Goal: Information Seeking & Learning: Learn about a topic

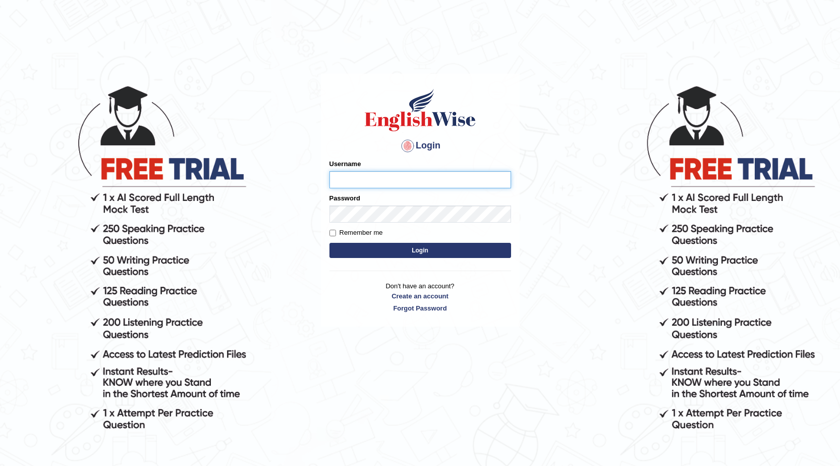
click at [358, 183] on input "Username" at bounding box center [421, 179] width 182 height 17
type input "0448412031"
click at [398, 252] on button "Login" at bounding box center [421, 250] width 182 height 15
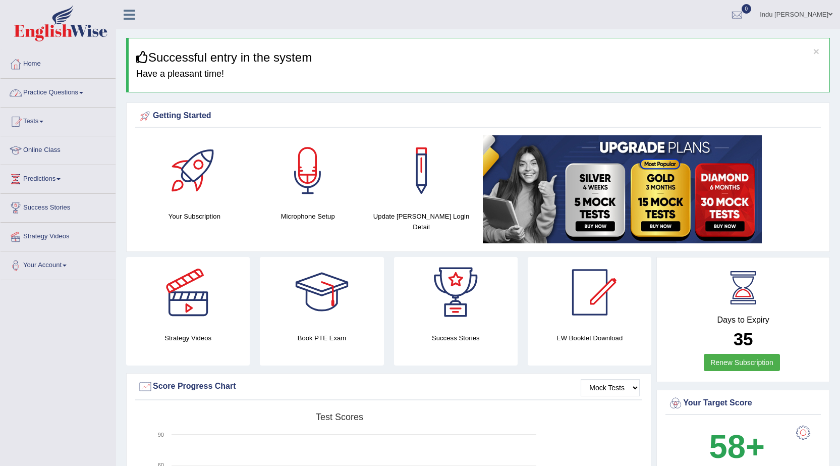
click at [64, 91] on link "Practice Questions" at bounding box center [58, 91] width 115 height 25
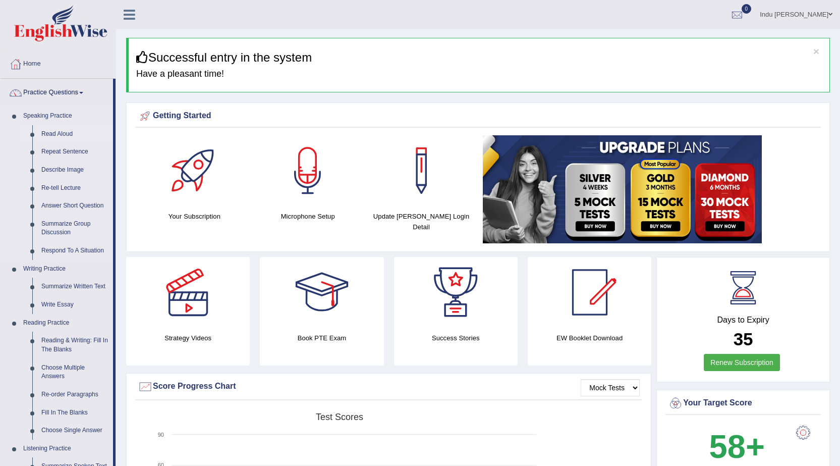
click at [58, 136] on link "Read Aloud" at bounding box center [75, 134] width 76 height 18
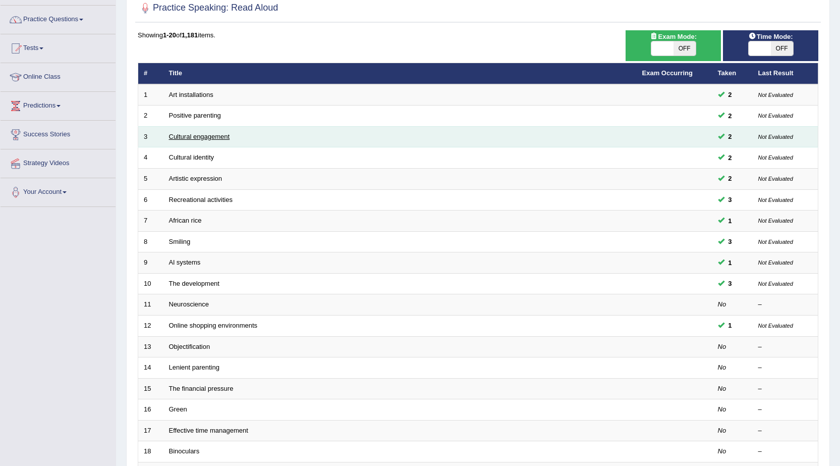
scroll to position [202, 0]
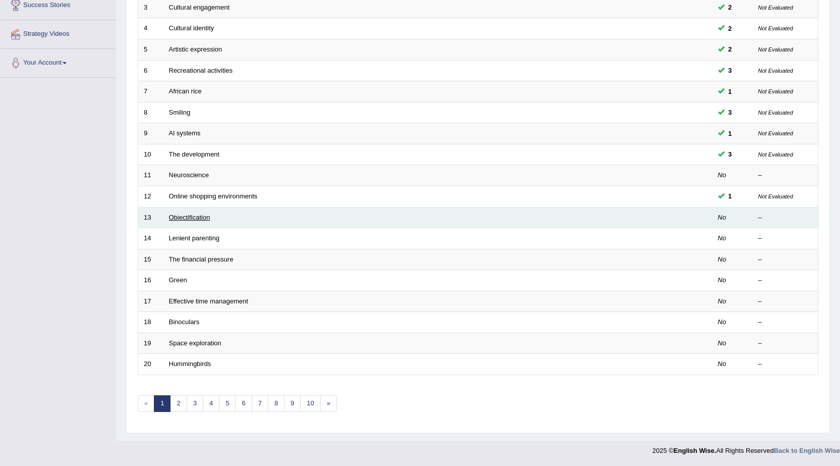
click at [193, 216] on link "Objectification" at bounding box center [189, 218] width 41 height 8
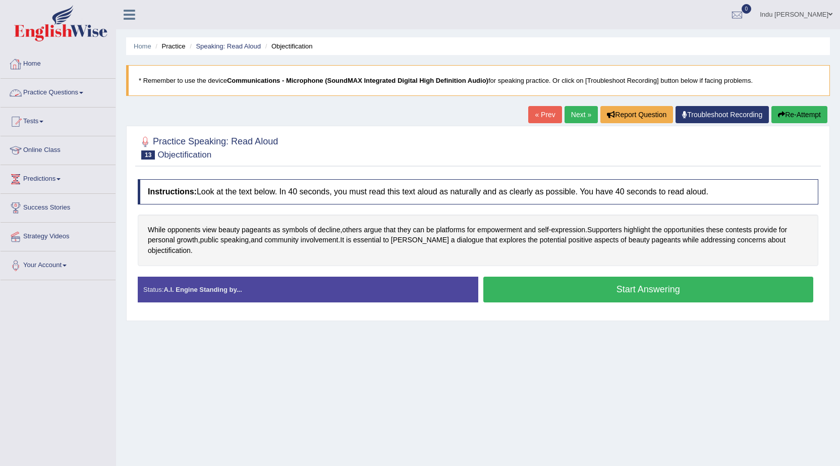
click at [63, 92] on link "Practice Questions" at bounding box center [58, 91] width 115 height 25
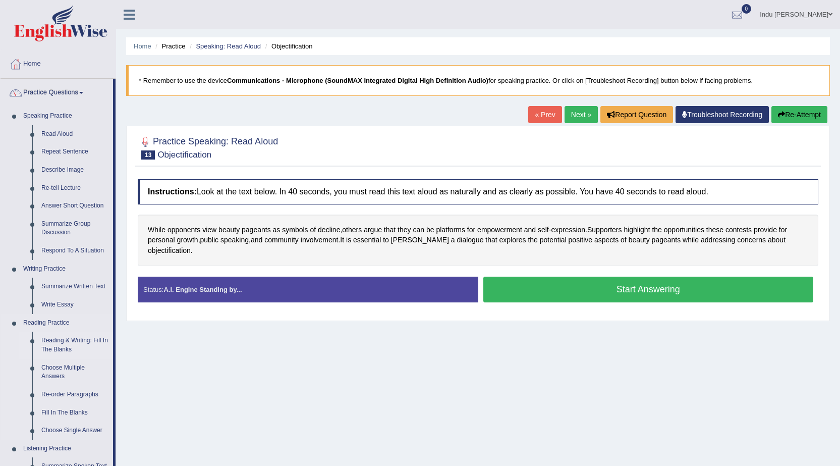
click at [76, 346] on link "Reading & Writing: Fill In The Blanks" at bounding box center [75, 345] width 76 height 27
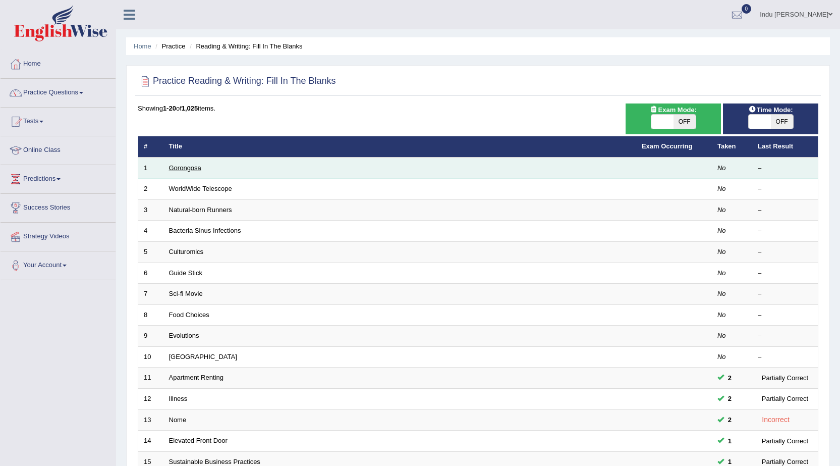
click at [187, 171] on link "Gorongosa" at bounding box center [185, 168] width 32 height 8
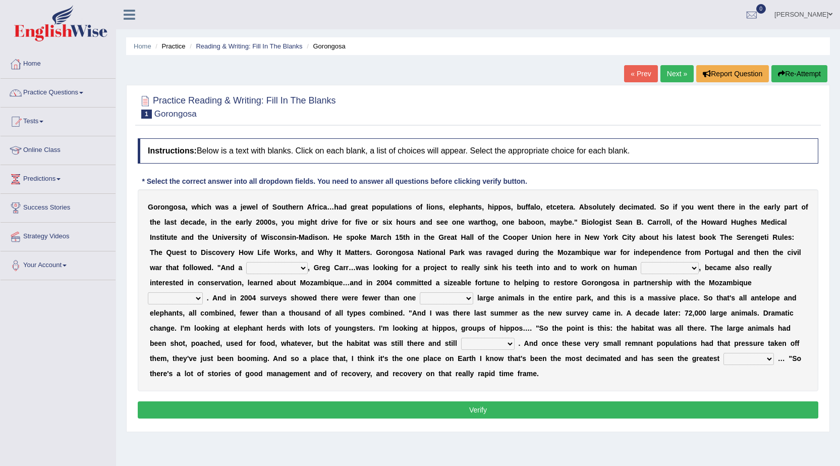
click at [302, 267] on select "passion solstice ballast philanthropist" at bounding box center [277, 268] width 62 height 12
select select "passion"
click at [246, 262] on select "passion solstice ballast philanthropist" at bounding box center [277, 268] width 62 height 12
click at [694, 269] on select "negligence prevalence development malevolence" at bounding box center [670, 268] width 58 height 12
select select "negligence"
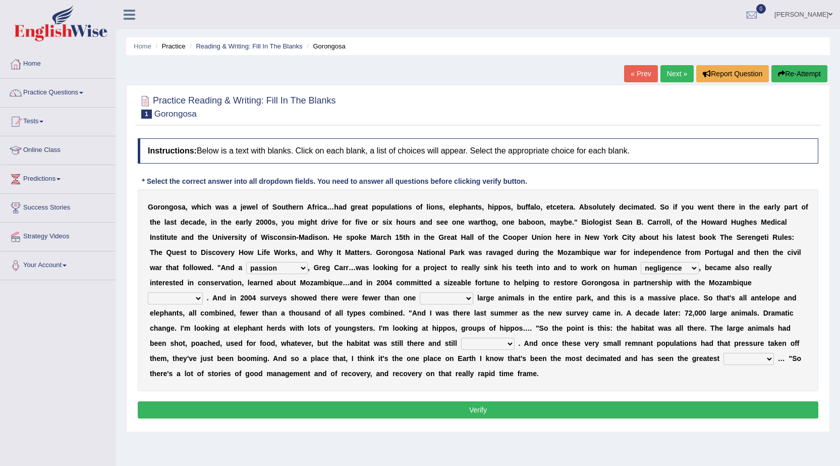
click at [641, 262] on select "negligence prevalence development malevolence" at bounding box center [670, 268] width 58 height 12
click at [198, 297] on select "parliament semanticist government journalist" at bounding box center [175, 298] width 55 height 12
select select "government"
click at [148, 292] on select "parliament semanticist government journalist" at bounding box center [175, 298] width 55 height 12
click at [467, 299] on select "deflowered embowered roundest thousand" at bounding box center [447, 298] width 54 height 12
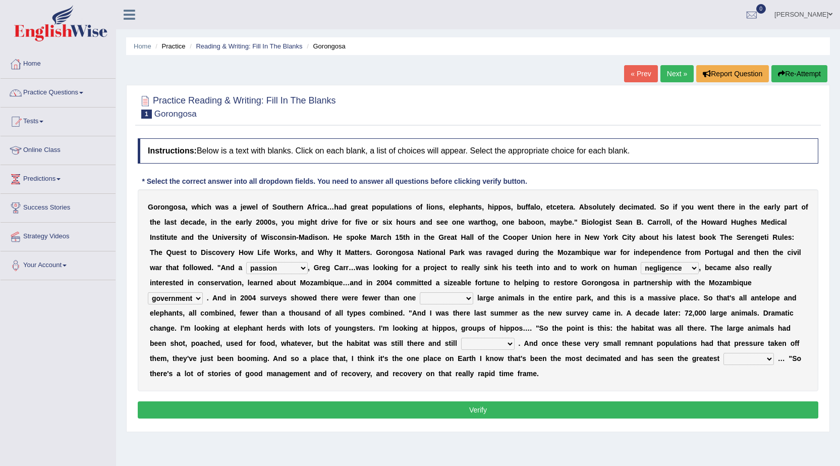
select select "roundest"
click at [420, 292] on select "deflowered embowered roundest thousand" at bounding box center [447, 298] width 54 height 12
click at [509, 344] on select "assertive incidental compulsive productive" at bounding box center [488, 344] width 54 height 12
select select "incidental"
click at [461, 338] on select "assertive incidental compulsive productive" at bounding box center [488, 344] width 54 height 12
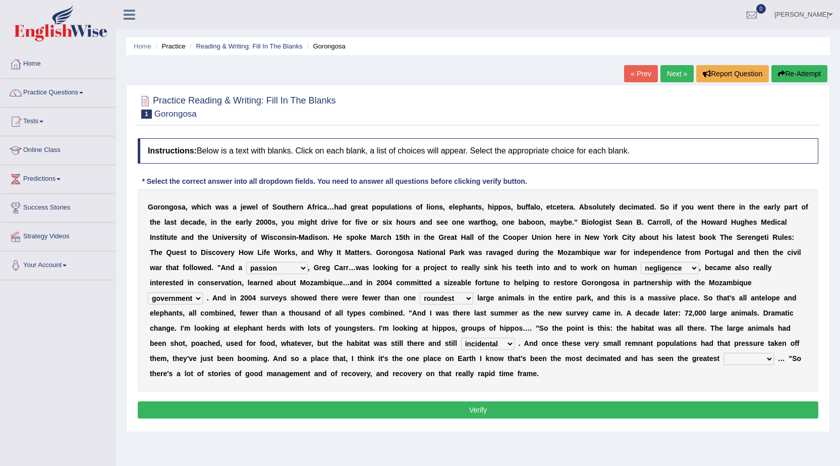
click at [771, 357] on select "recovery efficacy golly stumpy" at bounding box center [749, 359] width 50 height 12
select select "recovery"
click at [724, 353] on select "recovery efficacy golly stumpy" at bounding box center [749, 359] width 50 height 12
click at [501, 408] on button "Verify" at bounding box center [478, 409] width 681 height 17
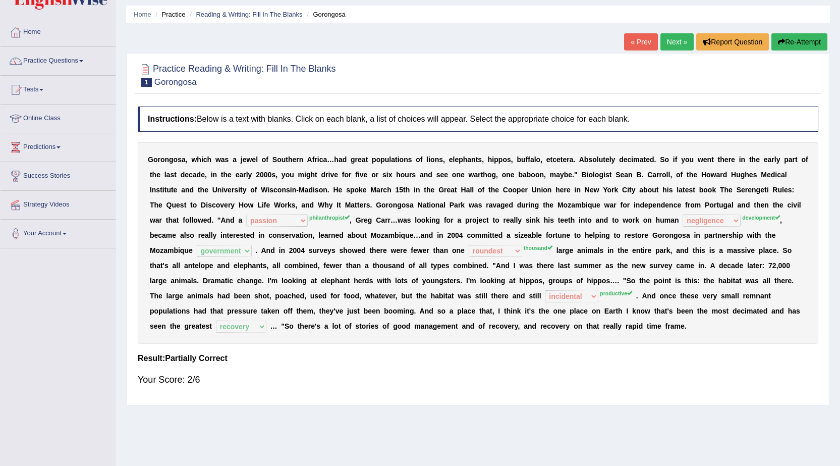
scroll to position [14, 0]
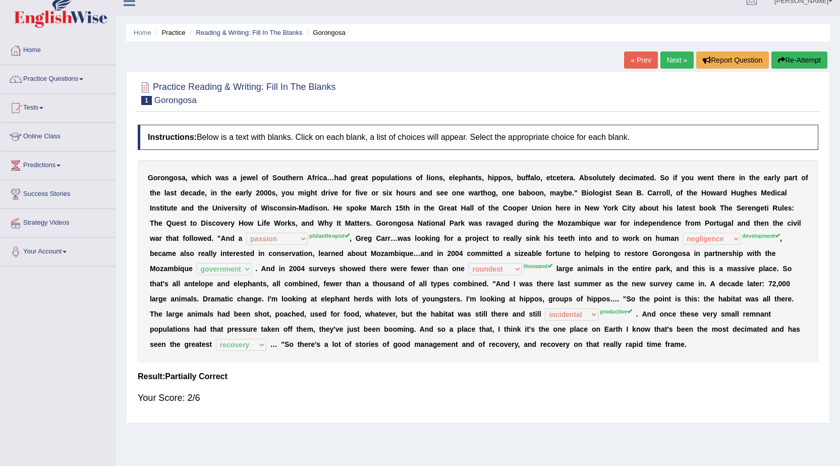
click at [789, 64] on button "Re-Attempt" at bounding box center [800, 59] width 56 height 17
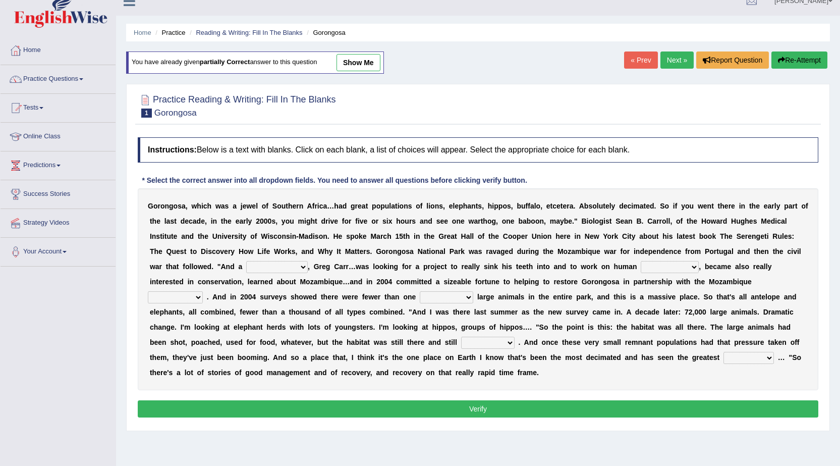
click at [305, 267] on select "passion solstice ballast philanthropist" at bounding box center [277, 267] width 62 height 12
select select "solstice"
click at [246, 261] on select "passion solstice ballast philanthropist" at bounding box center [277, 267] width 62 height 12
click at [693, 263] on select "negligence prevalence development malevolence" at bounding box center [670, 267] width 58 height 12
select select "negligence"
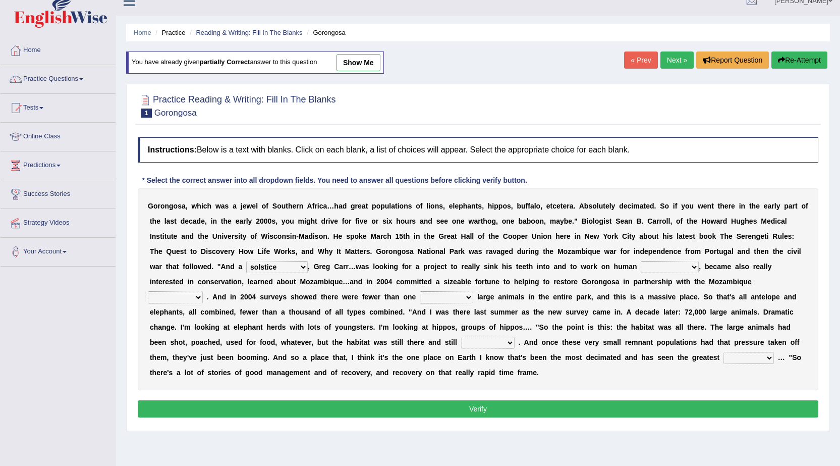
click at [641, 261] on select "negligence prevalence development malevolence" at bounding box center [670, 267] width 58 height 12
click at [200, 300] on select "parliament semanticist government journalist" at bounding box center [175, 297] width 55 height 12
select select "government"
click at [148, 291] on select "parliament semanticist government journalist" at bounding box center [175, 297] width 55 height 12
click at [464, 298] on select "deflowered embowered roundest thousand" at bounding box center [447, 297] width 54 height 12
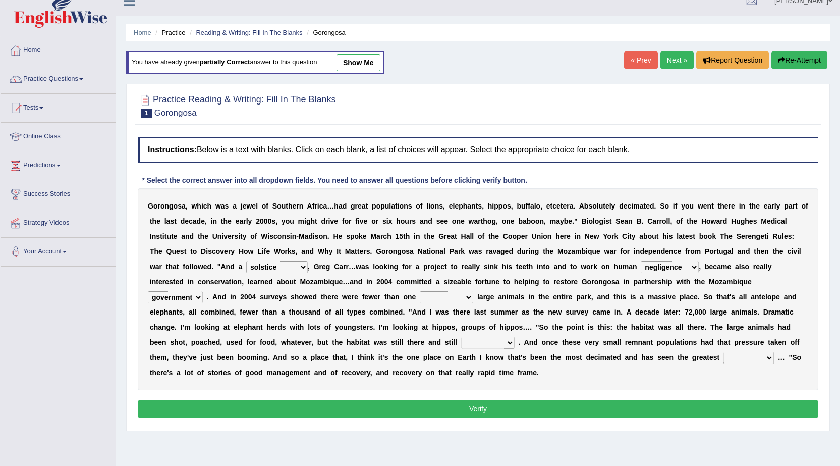
select select "roundest"
click at [420, 291] on select "deflowered embowered roundest thousand" at bounding box center [447, 297] width 54 height 12
click at [510, 345] on select "assertive incidental compulsive productive" at bounding box center [488, 343] width 54 height 12
select select "assertive"
click at [461, 337] on select "assertive incidental compulsive productive" at bounding box center [488, 343] width 54 height 12
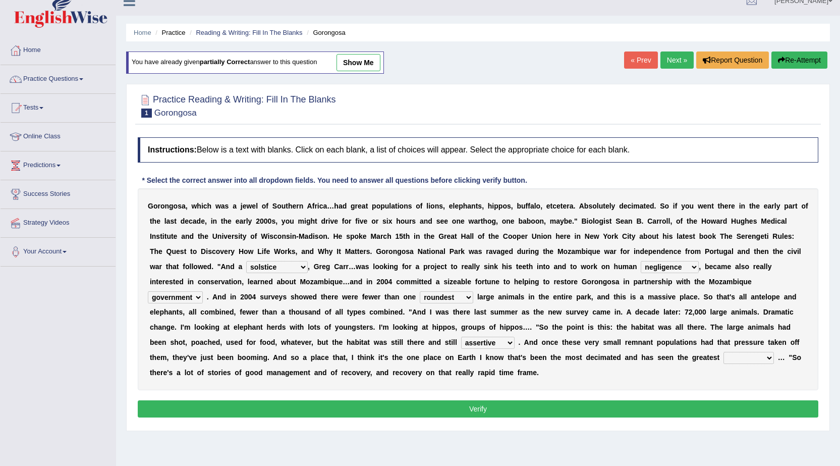
click at [767, 356] on select "recovery efficacy golly stumpy" at bounding box center [749, 358] width 50 height 12
select select "stumpy"
click at [724, 352] on select "recovery efficacy golly stumpy" at bounding box center [749, 358] width 50 height 12
click at [500, 404] on button "Verify" at bounding box center [478, 408] width 681 height 17
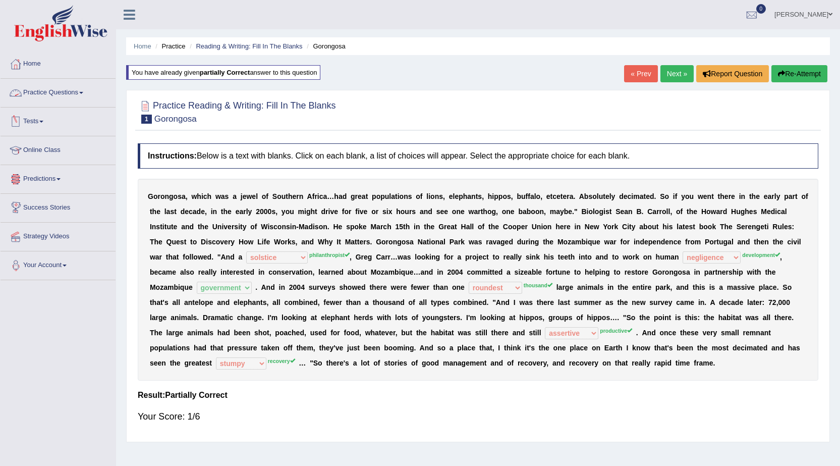
click at [83, 92] on span at bounding box center [81, 93] width 4 height 2
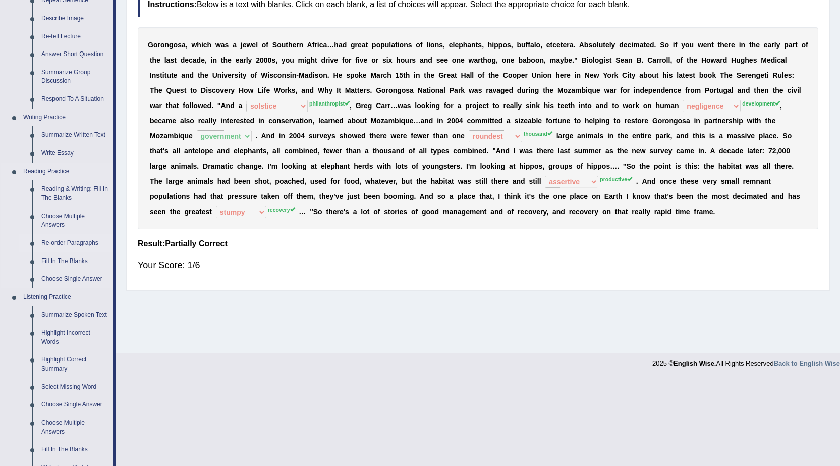
scroll to position [101, 0]
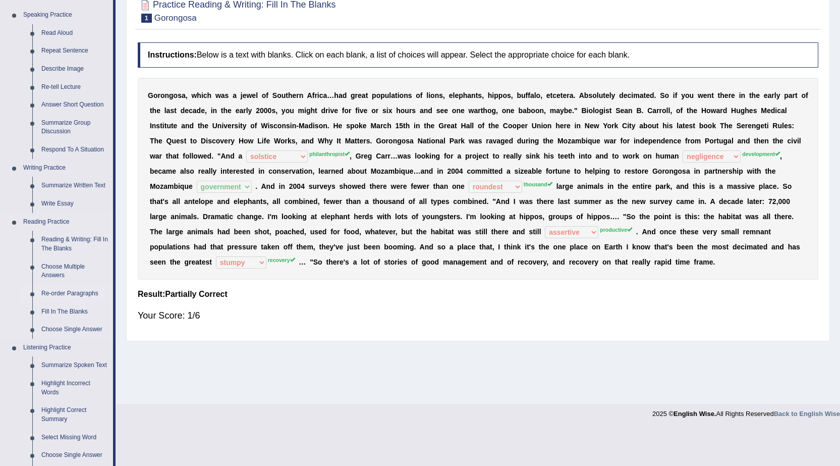
click at [74, 292] on link "Re-order Paragraphs" at bounding box center [75, 294] width 76 height 18
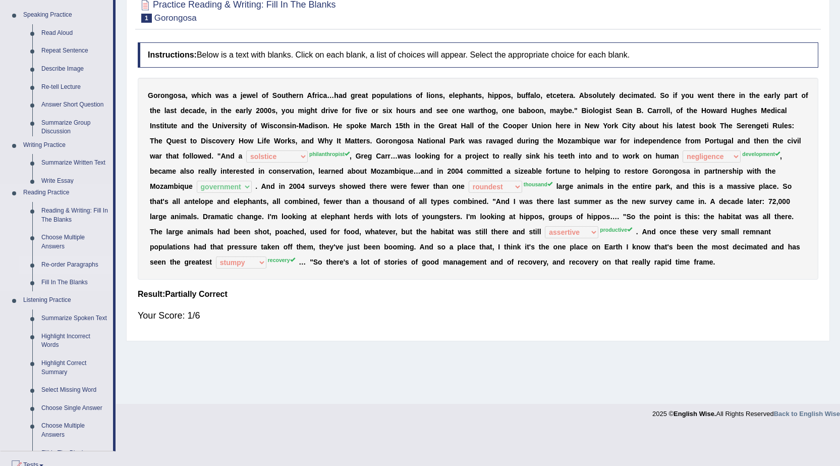
scroll to position [64, 0]
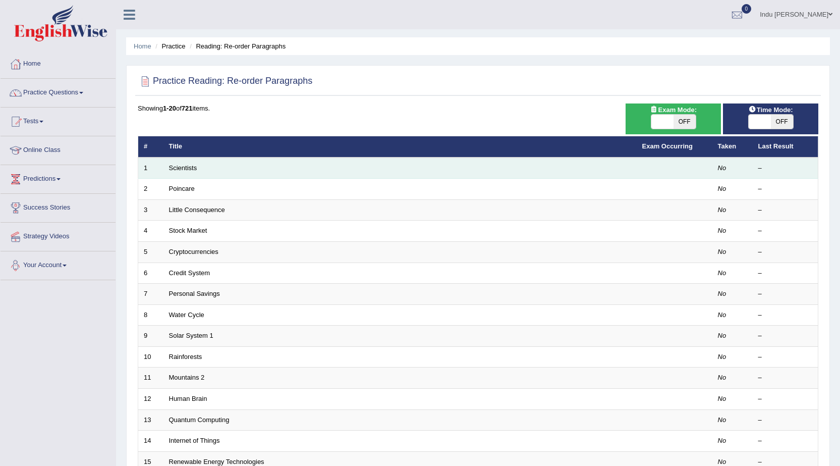
click at [200, 168] on td "Scientists" at bounding box center [400, 167] width 473 height 21
click at [185, 168] on link "Scientists" at bounding box center [183, 168] width 28 height 8
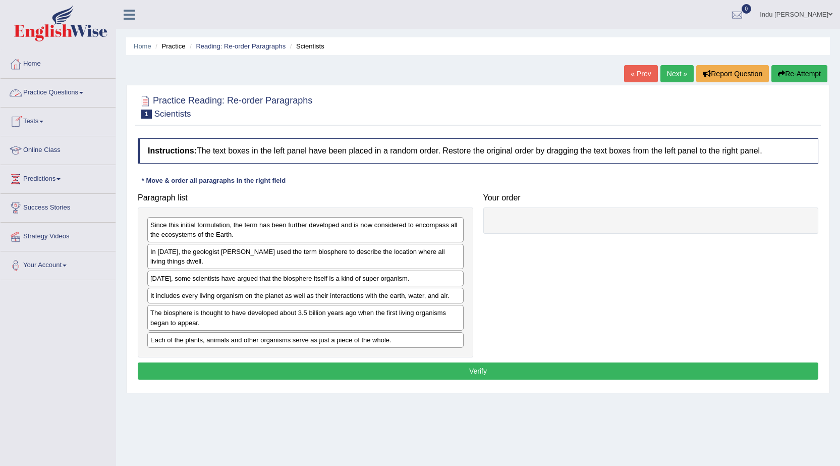
click at [74, 90] on link "Practice Questions" at bounding box center [58, 91] width 115 height 25
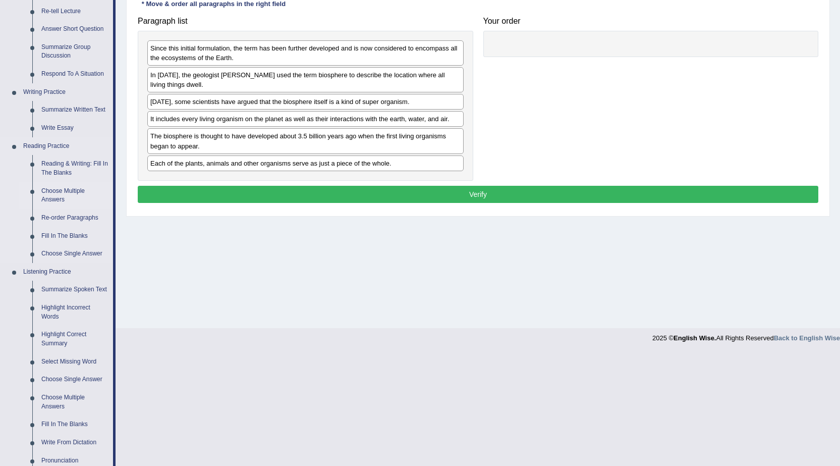
scroll to position [151, 0]
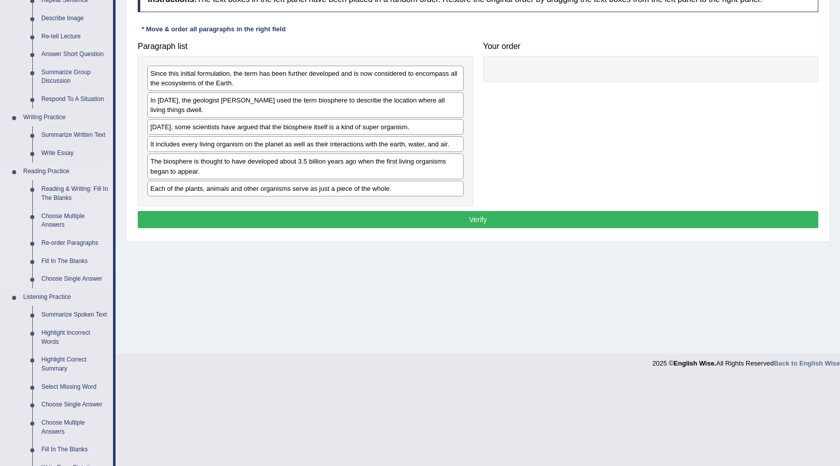
click at [72, 258] on link "Fill In The Blanks" at bounding box center [75, 261] width 76 height 18
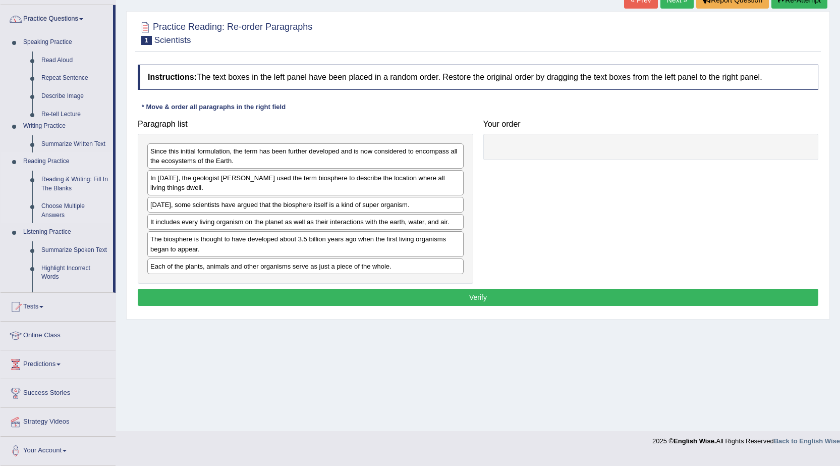
scroll to position [64, 0]
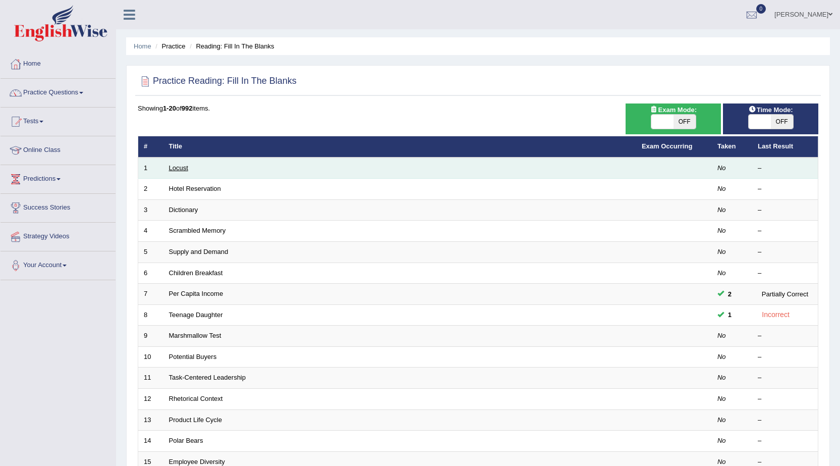
click at [172, 167] on link "Locust" at bounding box center [178, 168] width 19 height 8
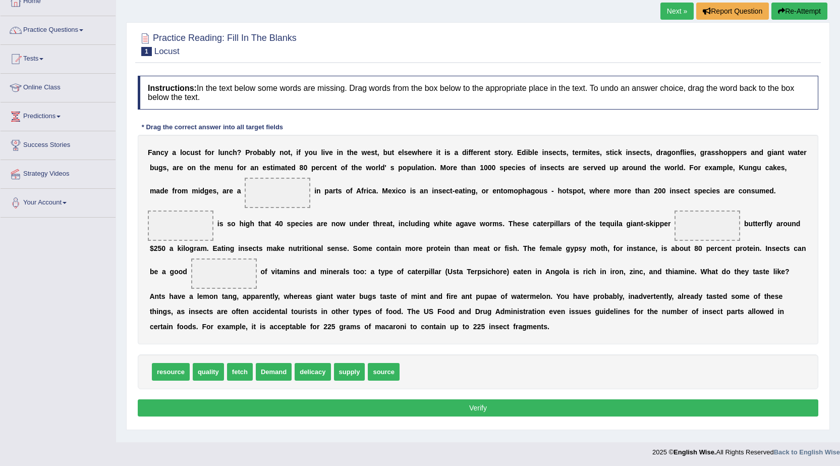
scroll to position [64, 0]
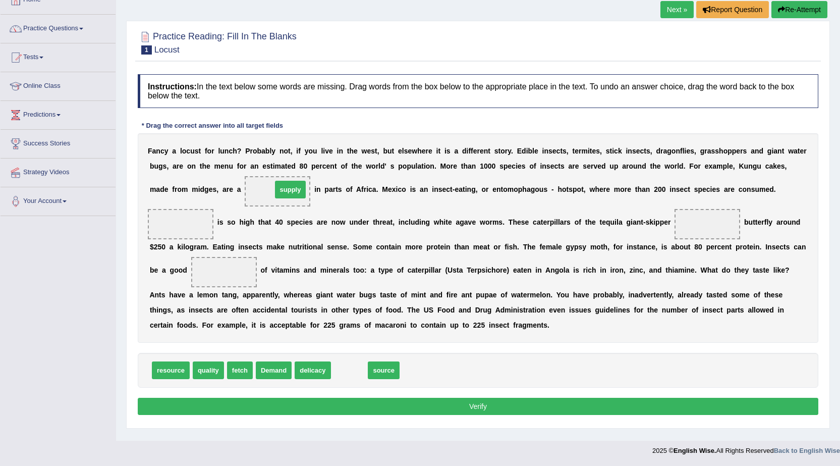
drag, startPoint x: 344, startPoint y: 372, endPoint x: 285, endPoint y: 191, distance: 190.1
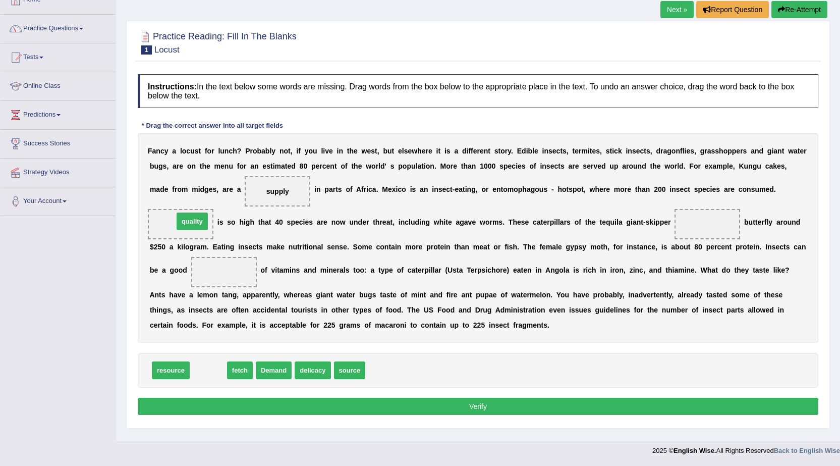
drag, startPoint x: 217, startPoint y: 372, endPoint x: 200, endPoint y: 222, distance: 150.3
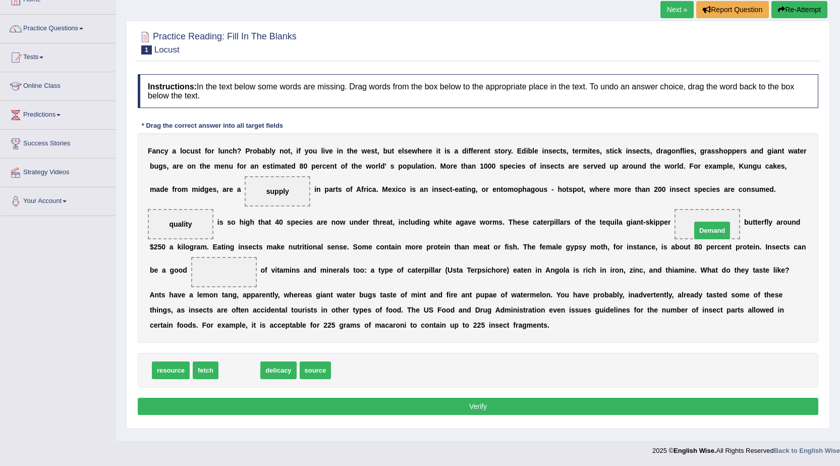
drag, startPoint x: 239, startPoint y: 368, endPoint x: 712, endPoint y: 228, distance: 493.2
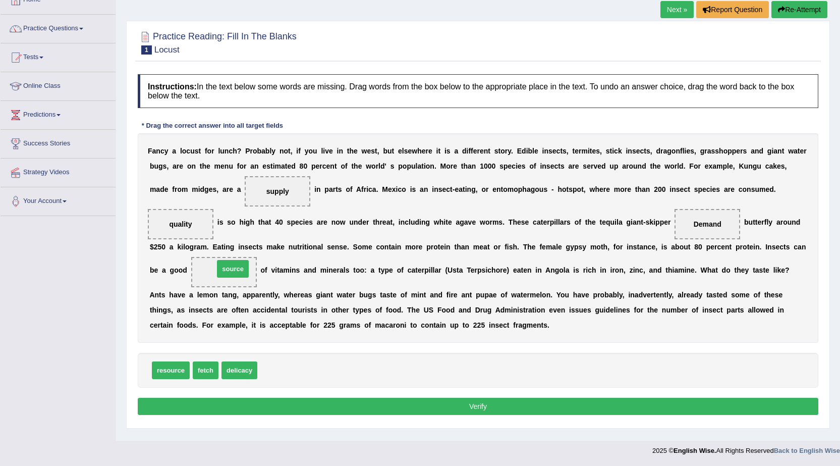
drag, startPoint x: 280, startPoint y: 370, endPoint x: 237, endPoint y: 268, distance: 110.4
click at [486, 403] on button "Verify" at bounding box center [478, 406] width 681 height 17
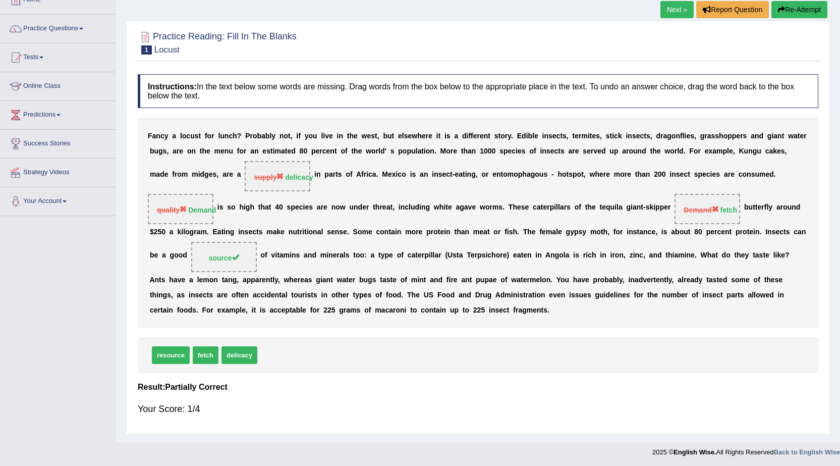
click at [784, 11] on button "Re-Attempt" at bounding box center [800, 9] width 56 height 17
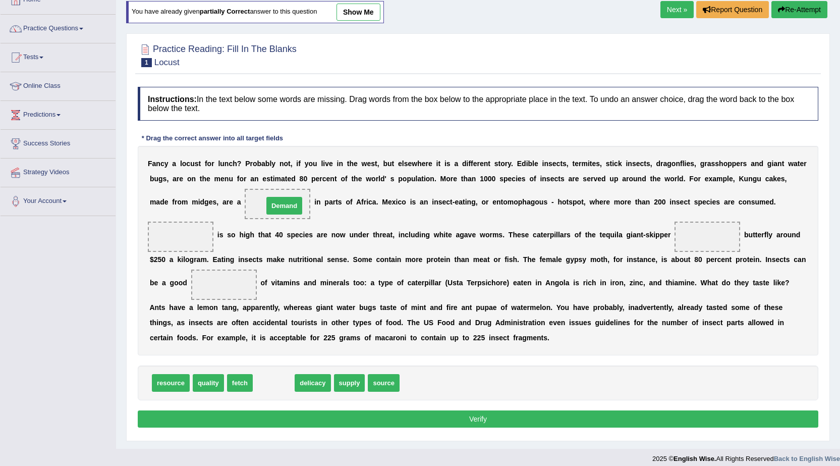
drag, startPoint x: 269, startPoint y: 379, endPoint x: 279, endPoint y: 201, distance: 177.5
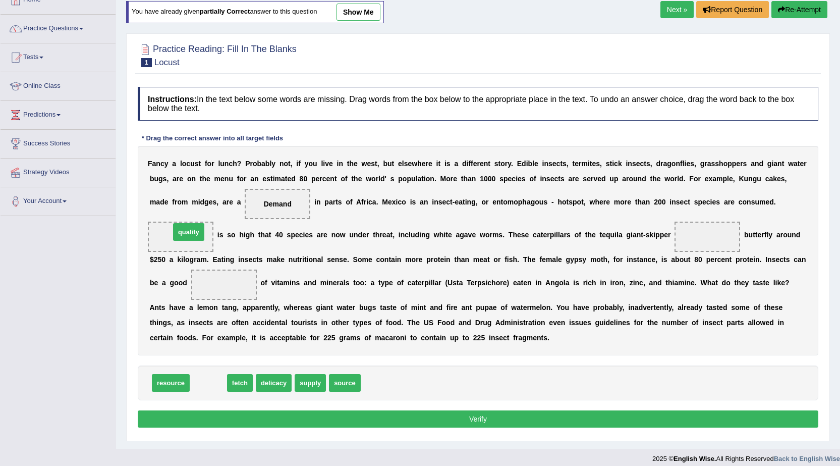
drag, startPoint x: 214, startPoint y: 382, endPoint x: 194, endPoint y: 231, distance: 152.2
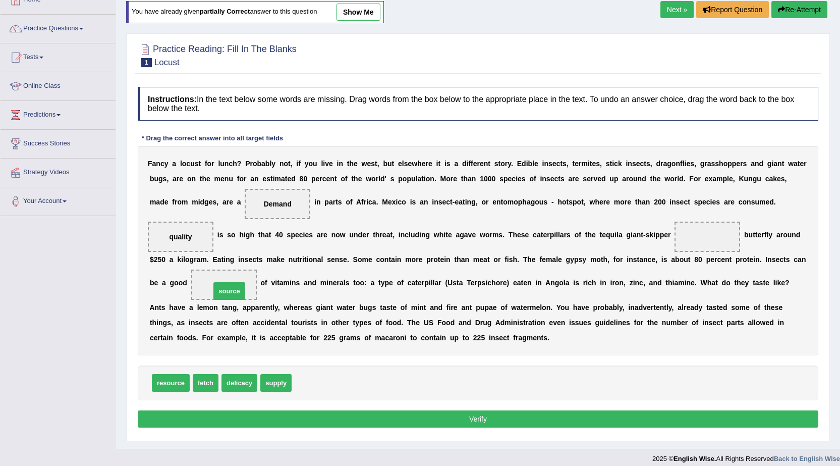
drag, startPoint x: 307, startPoint y: 383, endPoint x: 226, endPoint y: 291, distance: 122.7
drag, startPoint x: 277, startPoint y: 380, endPoint x: 711, endPoint y: 236, distance: 457.3
click at [500, 416] on button "Verify" at bounding box center [478, 418] width 681 height 17
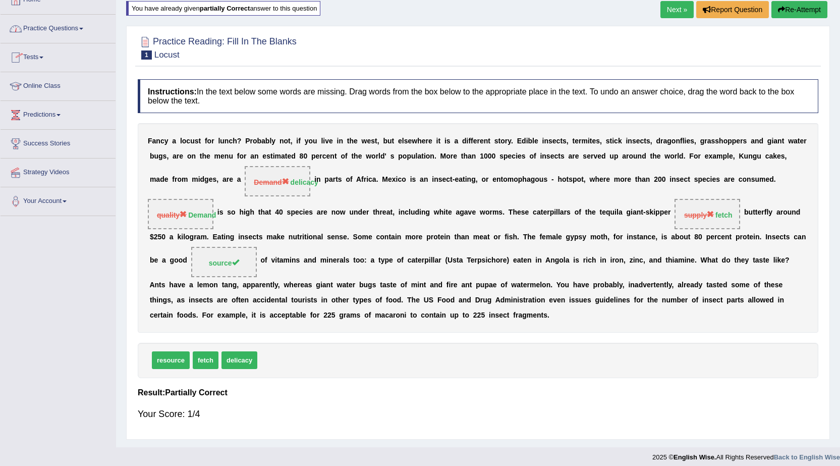
click at [63, 28] on link "Practice Questions" at bounding box center [58, 27] width 115 height 25
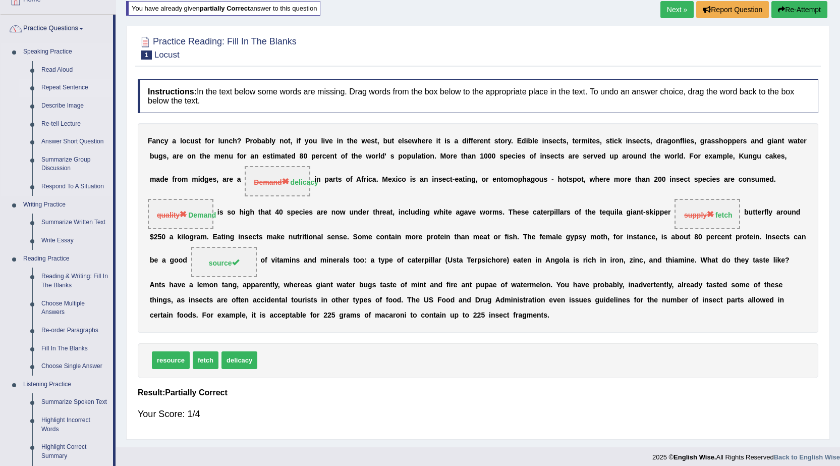
click at [69, 86] on link "Repeat Sentence" at bounding box center [75, 88] width 76 height 18
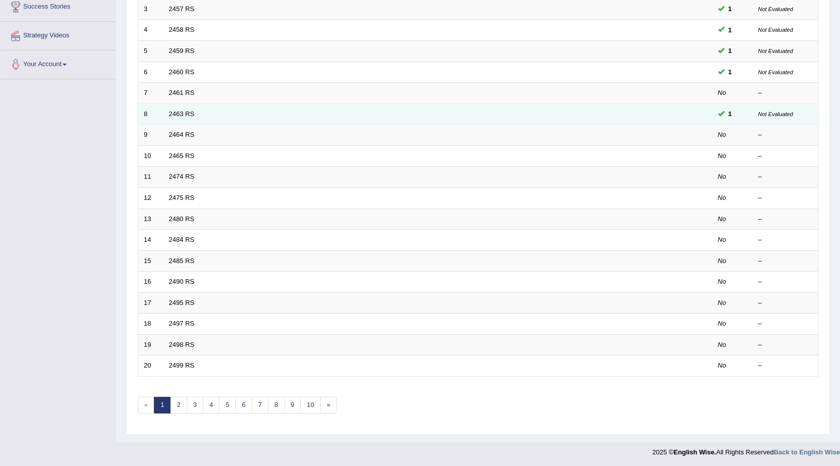
scroll to position [202, 0]
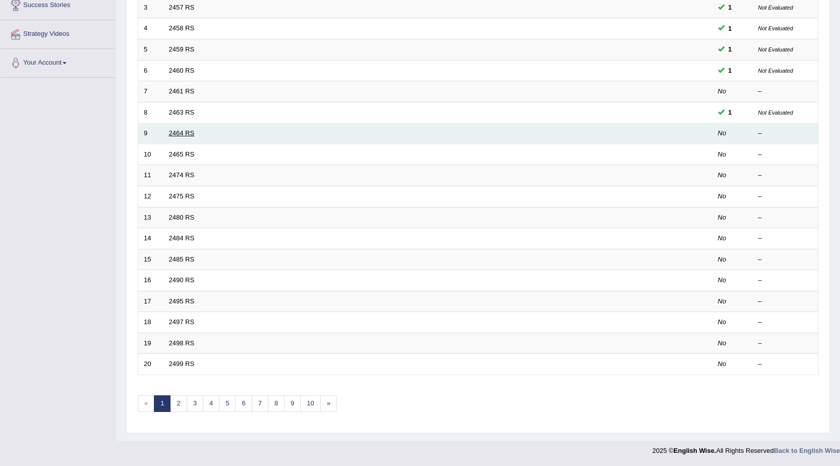
click at [187, 133] on link "2464 RS" at bounding box center [182, 133] width 26 height 8
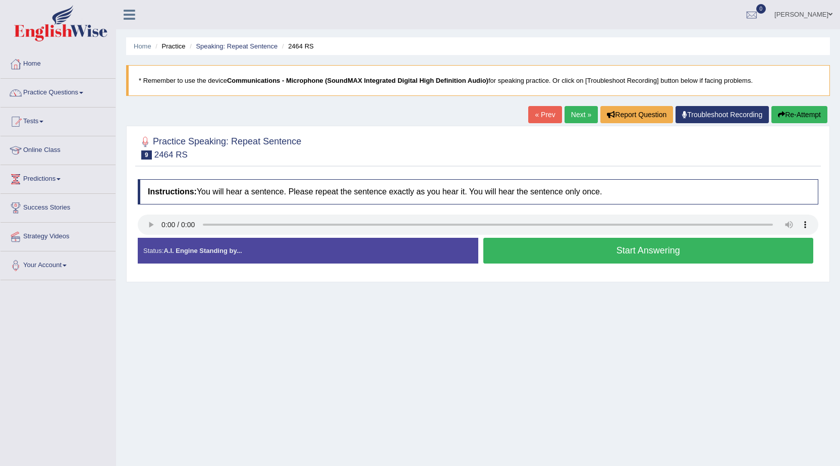
click at [635, 253] on button "Start Answering" at bounding box center [649, 251] width 331 height 26
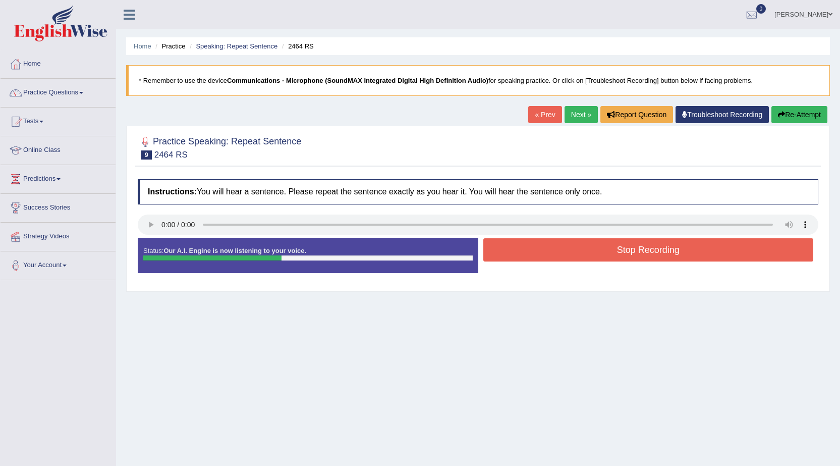
click at [635, 253] on button "Stop Recording" at bounding box center [649, 249] width 331 height 23
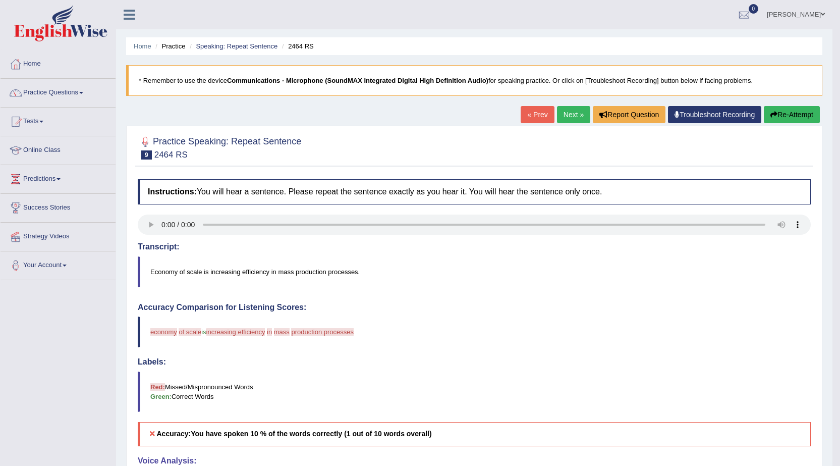
click at [799, 116] on button "Re-Attempt" at bounding box center [792, 114] width 56 height 17
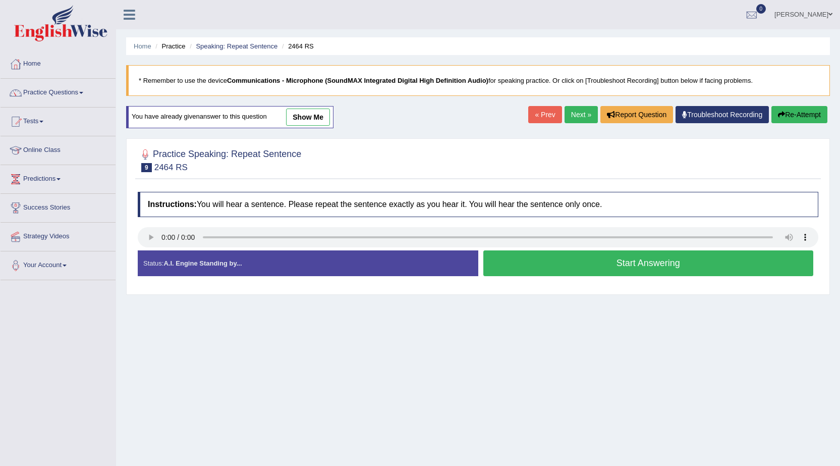
click at [571, 118] on link "Next »" at bounding box center [581, 114] width 33 height 17
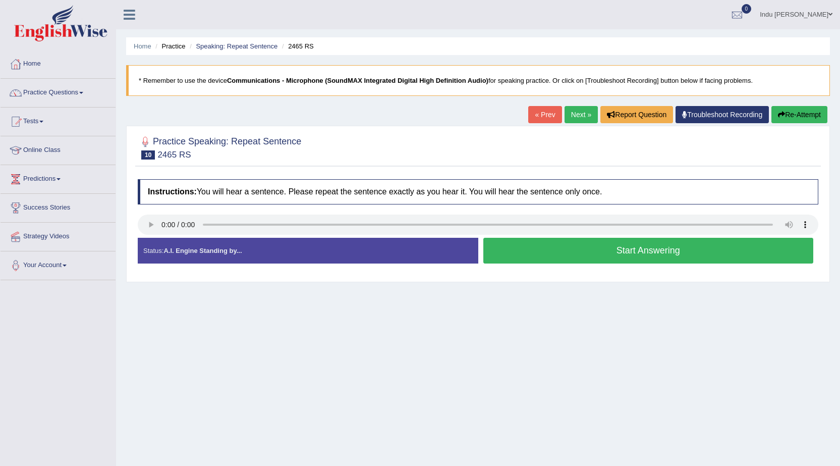
click at [647, 254] on button "Start Answering" at bounding box center [649, 251] width 331 height 26
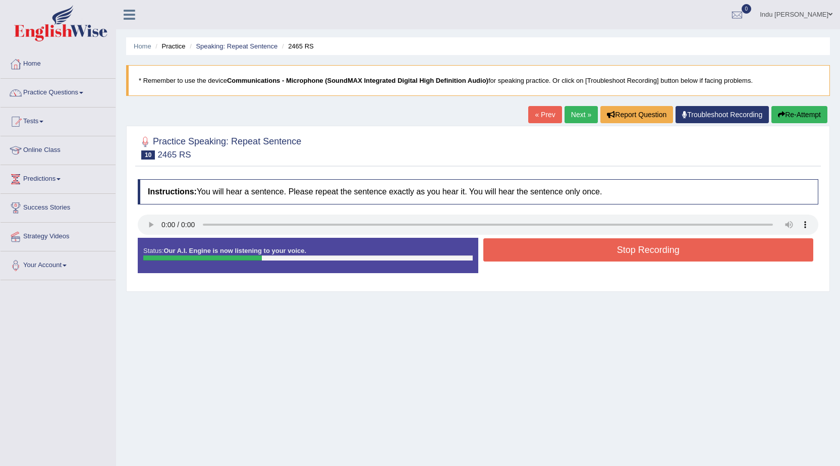
click at [647, 254] on button "Stop Recording" at bounding box center [649, 249] width 331 height 23
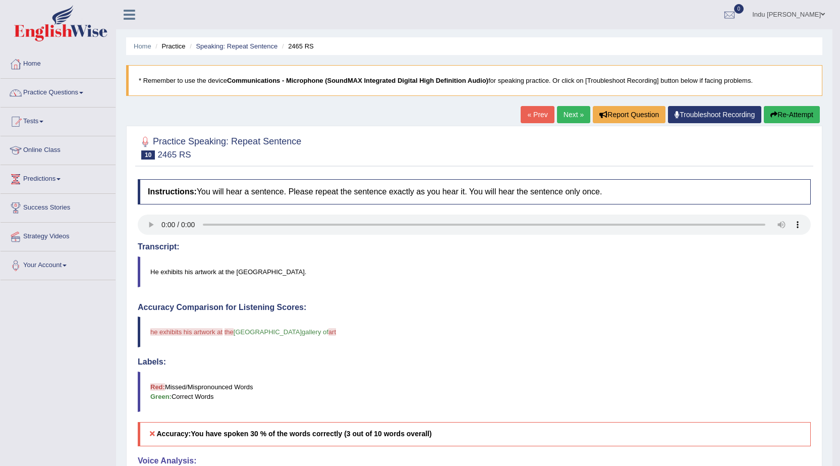
click at [576, 115] on link "Next »" at bounding box center [573, 114] width 33 height 17
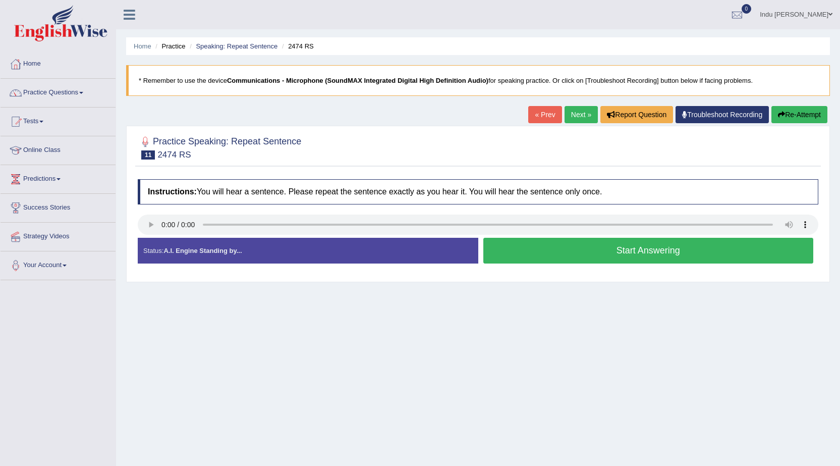
click at [572, 117] on link "Next »" at bounding box center [581, 114] width 33 height 17
click at [586, 252] on button "Start Answering" at bounding box center [649, 251] width 331 height 26
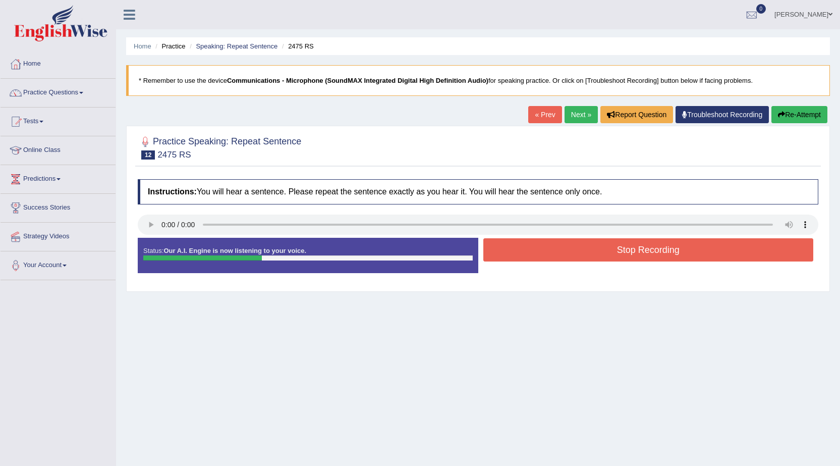
click at [586, 252] on button "Stop Recording" at bounding box center [649, 249] width 331 height 23
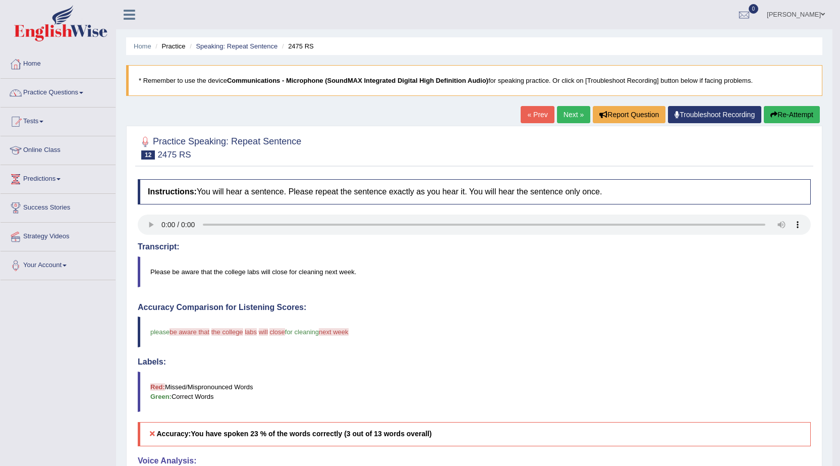
click at [572, 119] on link "Next »" at bounding box center [573, 114] width 33 height 17
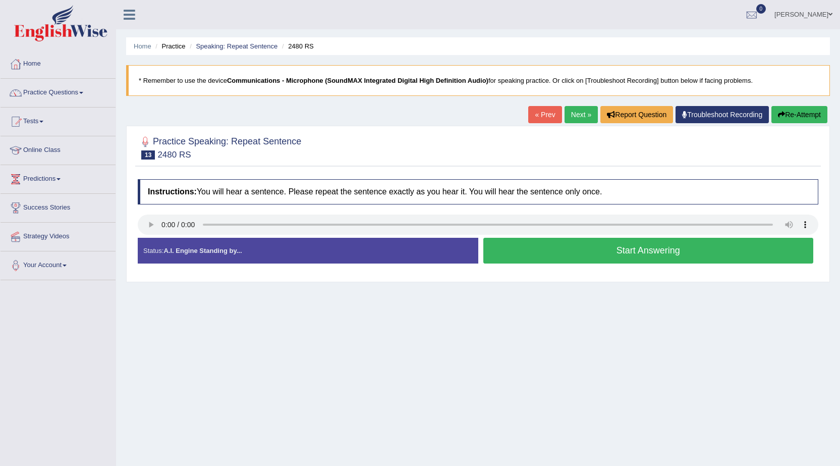
click at [571, 111] on link "Next »" at bounding box center [581, 114] width 33 height 17
click at [628, 245] on button "Start Answering" at bounding box center [649, 251] width 331 height 26
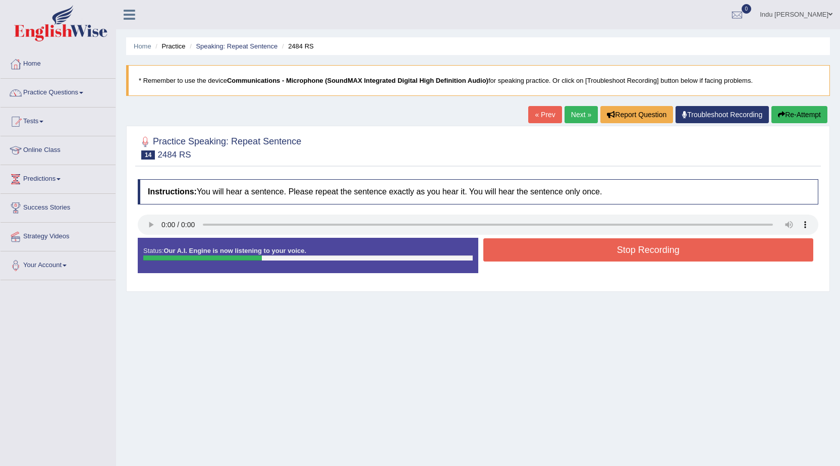
click at [628, 245] on button "Stop Recording" at bounding box center [649, 249] width 331 height 23
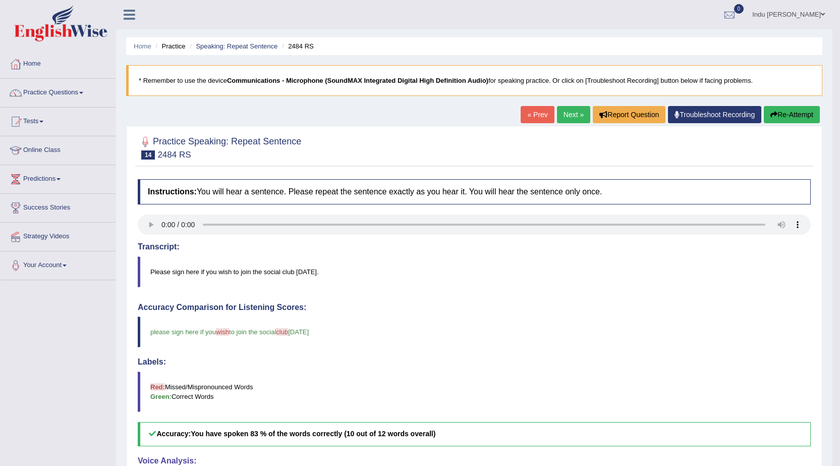
click at [562, 114] on link "Next »" at bounding box center [573, 114] width 33 height 17
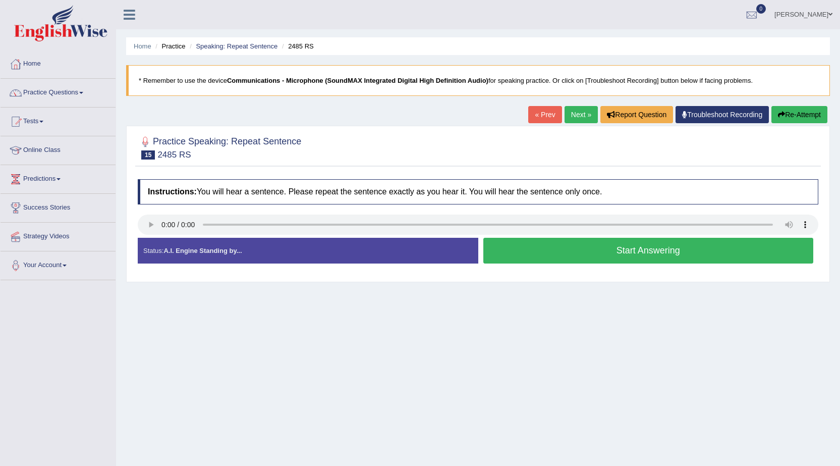
click at [623, 257] on button "Start Answering" at bounding box center [649, 251] width 331 height 26
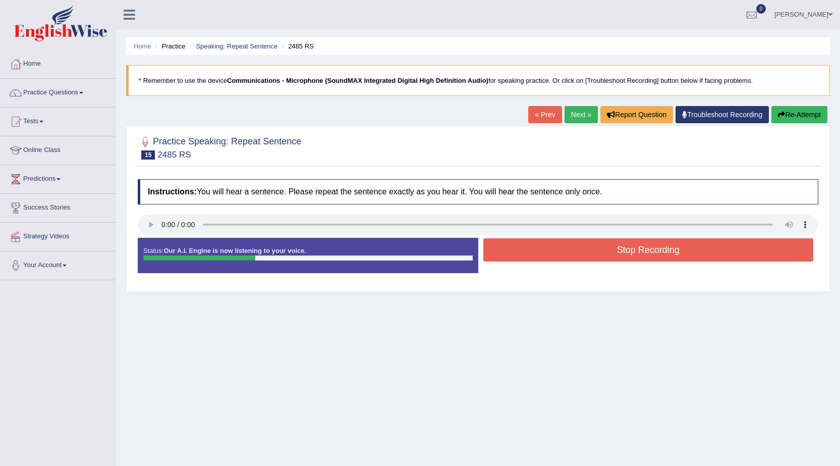
click at [623, 257] on button "Stop Recording" at bounding box center [649, 249] width 331 height 23
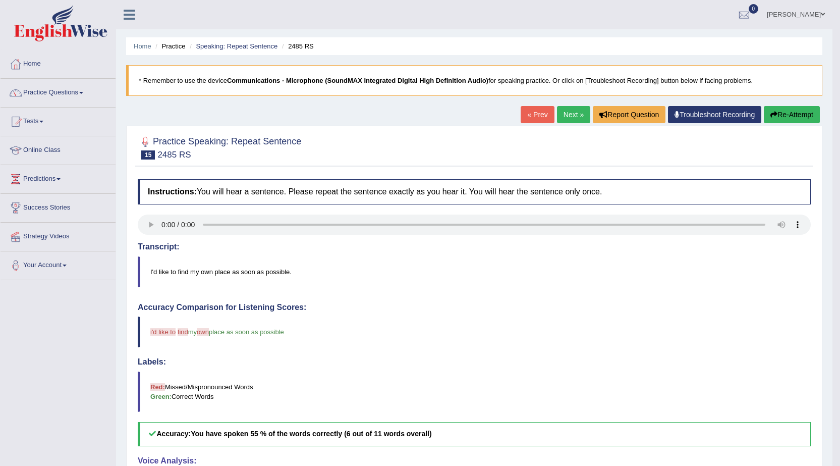
click at [575, 116] on link "Next »" at bounding box center [573, 114] width 33 height 17
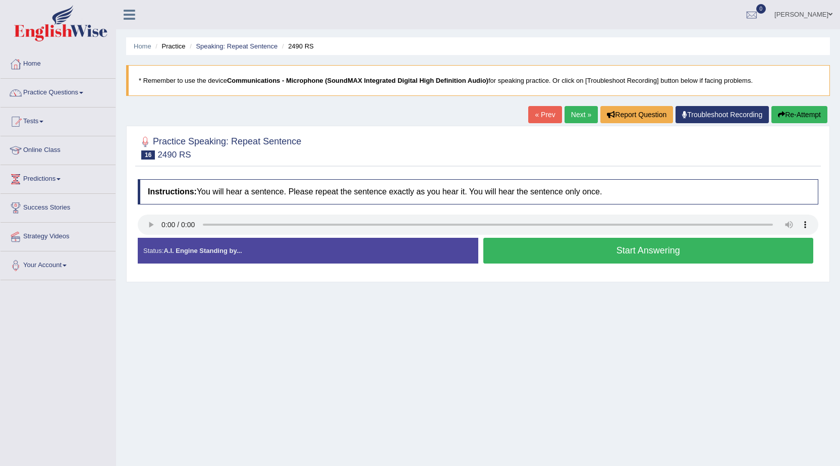
click at [580, 113] on link "Next »" at bounding box center [581, 114] width 33 height 17
click at [576, 118] on link "Next »" at bounding box center [581, 114] width 33 height 17
click at [664, 250] on button "Start Answering" at bounding box center [649, 251] width 331 height 26
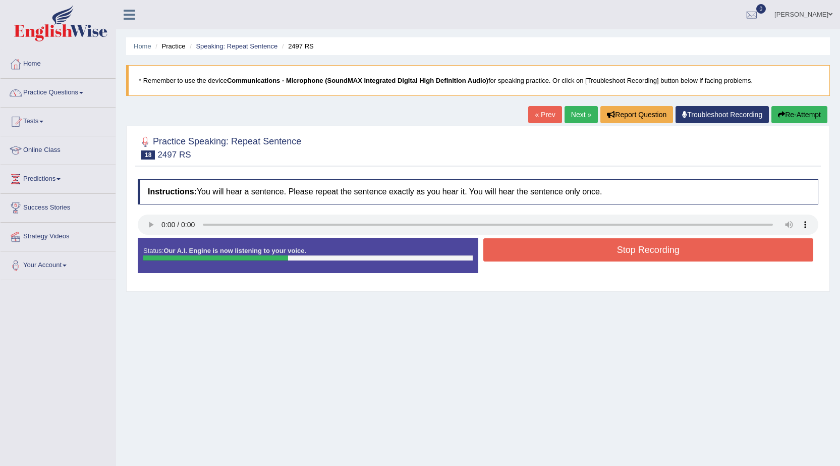
click at [664, 250] on button "Stop Recording" at bounding box center [649, 249] width 331 height 23
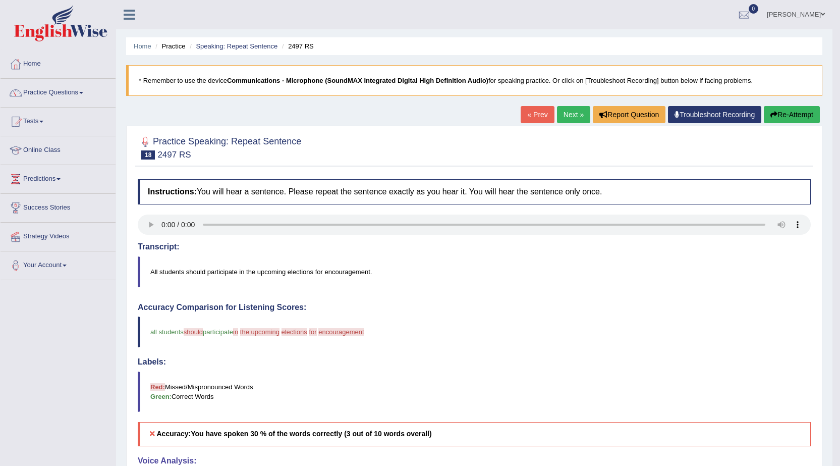
click at [778, 114] on button "Re-Attempt" at bounding box center [792, 114] width 56 height 17
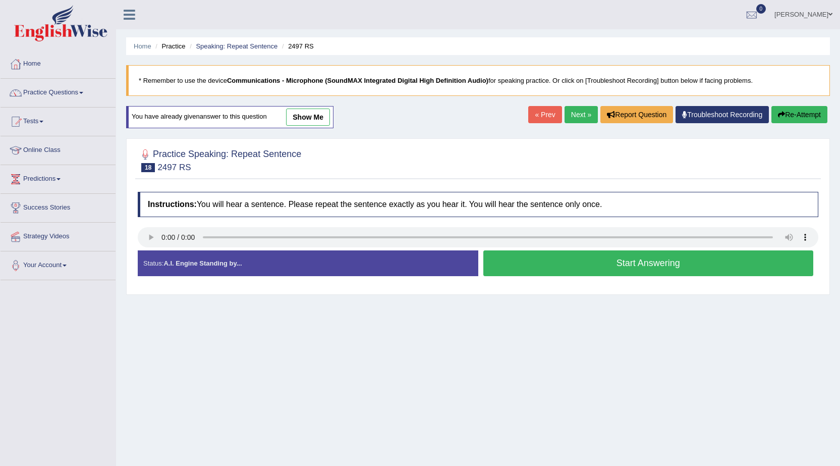
click at [583, 115] on link "Next »" at bounding box center [581, 114] width 33 height 17
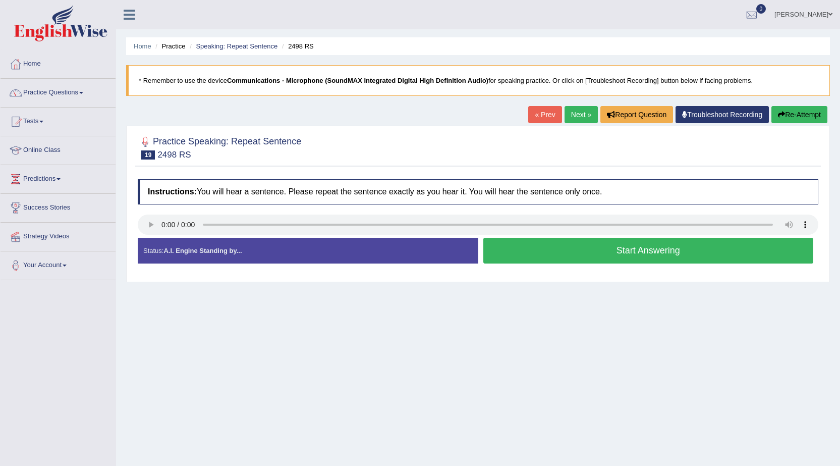
click at [572, 120] on link "Next »" at bounding box center [581, 114] width 33 height 17
click at [574, 114] on link "Next »" at bounding box center [581, 114] width 33 height 17
click at [610, 253] on button "Start Answering" at bounding box center [649, 251] width 331 height 26
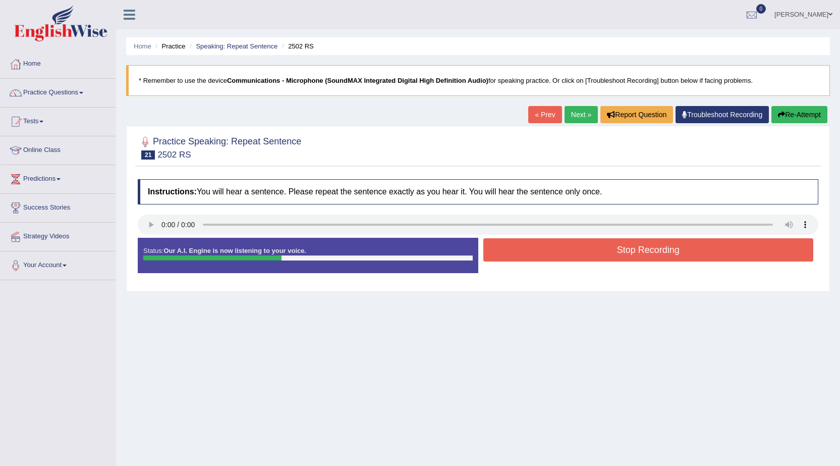
click at [610, 253] on button "Stop Recording" at bounding box center [649, 249] width 331 height 23
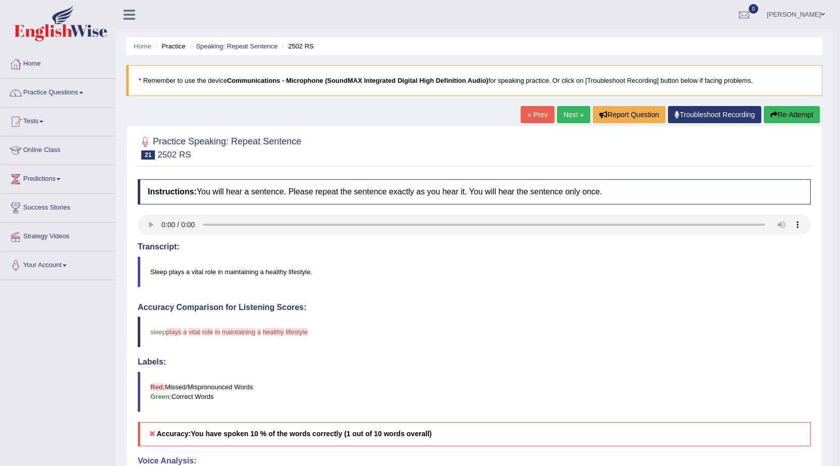
click at [781, 116] on button "Re-Attempt" at bounding box center [792, 114] width 56 height 17
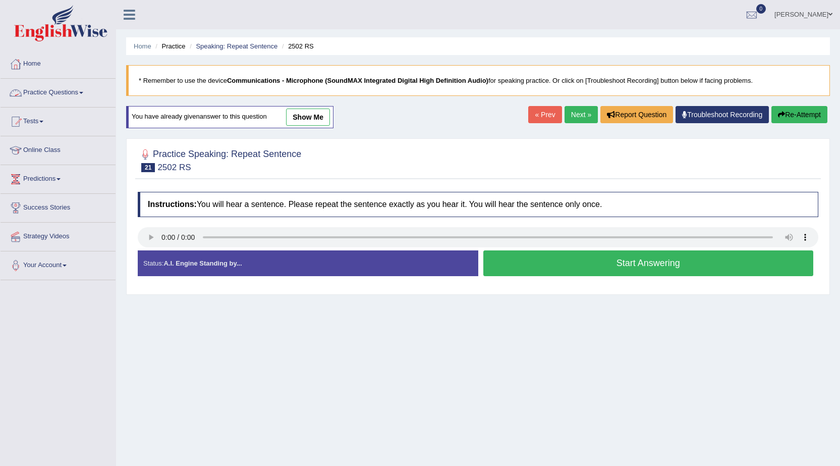
click at [75, 93] on link "Practice Questions" at bounding box center [58, 91] width 115 height 25
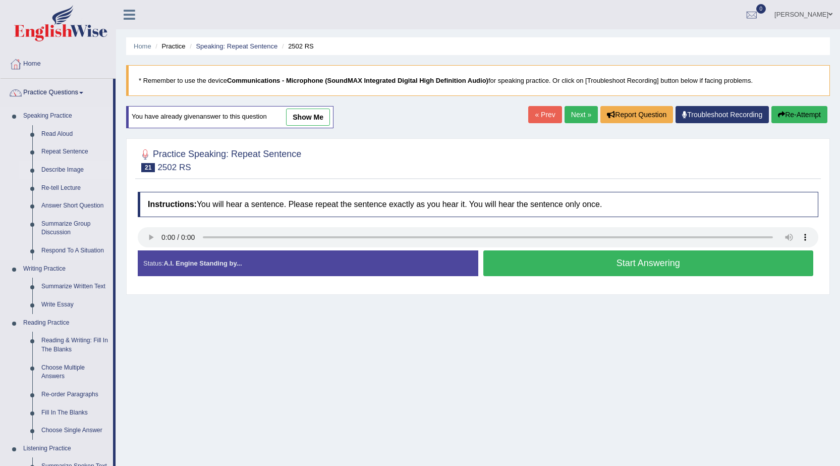
click at [73, 167] on link "Describe Image" at bounding box center [75, 170] width 76 height 18
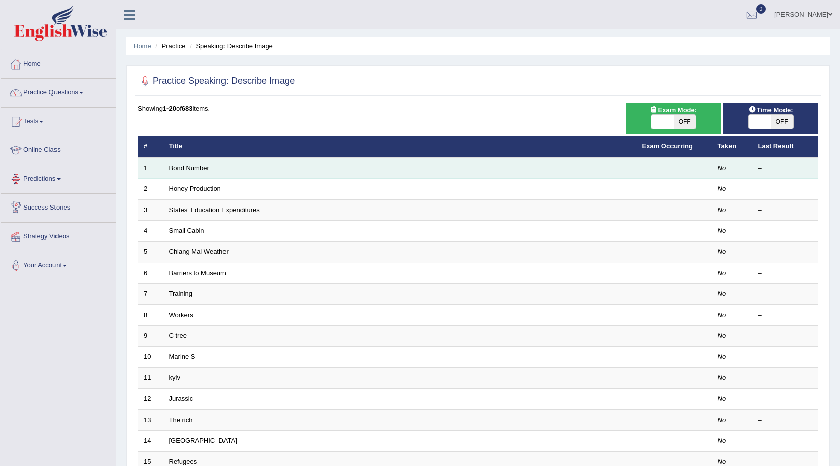
click at [193, 171] on link "Bond Number" at bounding box center [189, 168] width 40 height 8
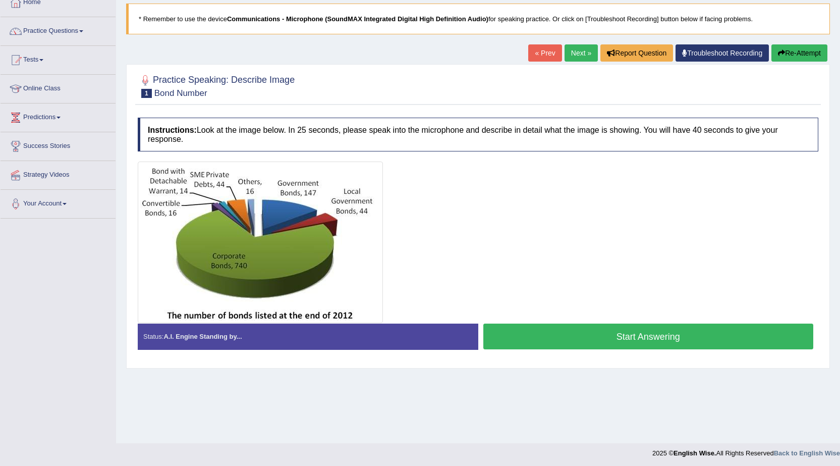
scroll to position [64, 0]
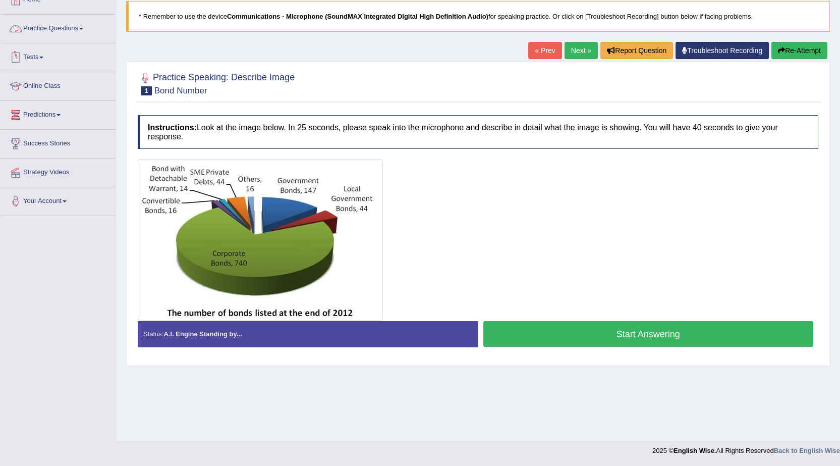
click at [58, 25] on link "Practice Questions" at bounding box center [58, 27] width 115 height 25
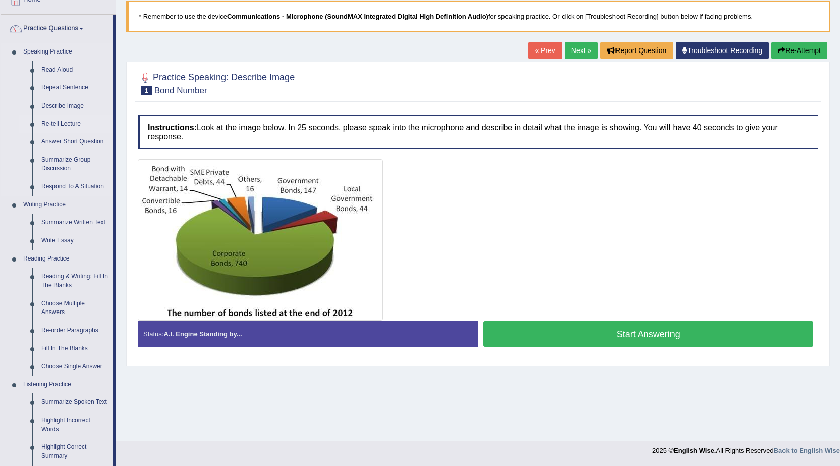
click at [75, 123] on link "Re-tell Lecture" at bounding box center [75, 124] width 76 height 18
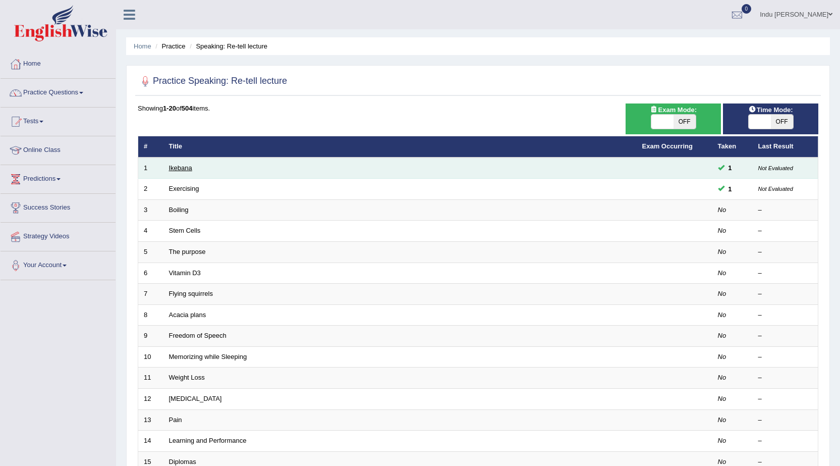
click at [187, 171] on link "Ikebana" at bounding box center [180, 168] width 23 height 8
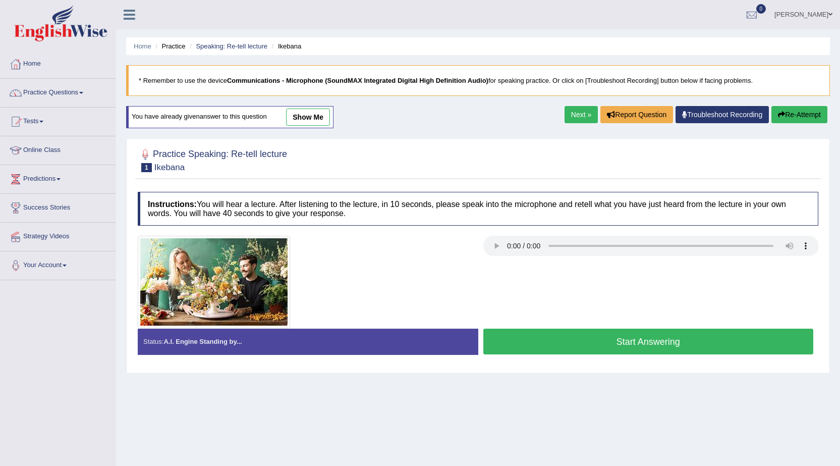
click at [581, 116] on link "Next »" at bounding box center [581, 114] width 33 height 17
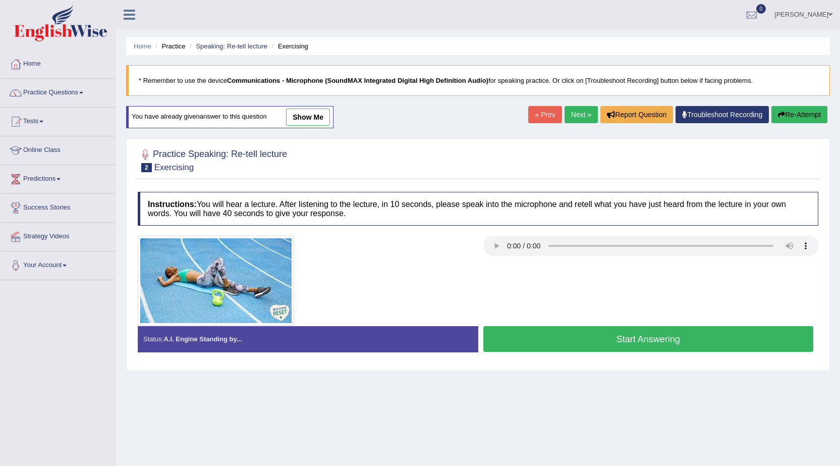
click at [581, 116] on link "Next »" at bounding box center [581, 114] width 33 height 17
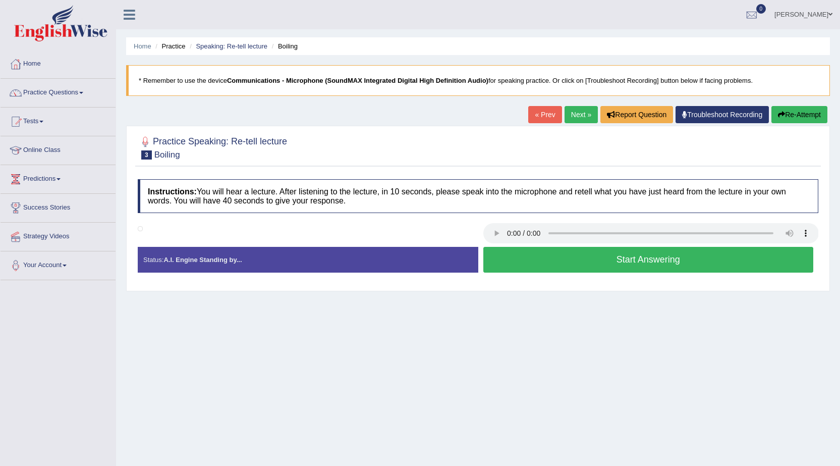
click at [693, 255] on button "Start Answering" at bounding box center [649, 260] width 331 height 26
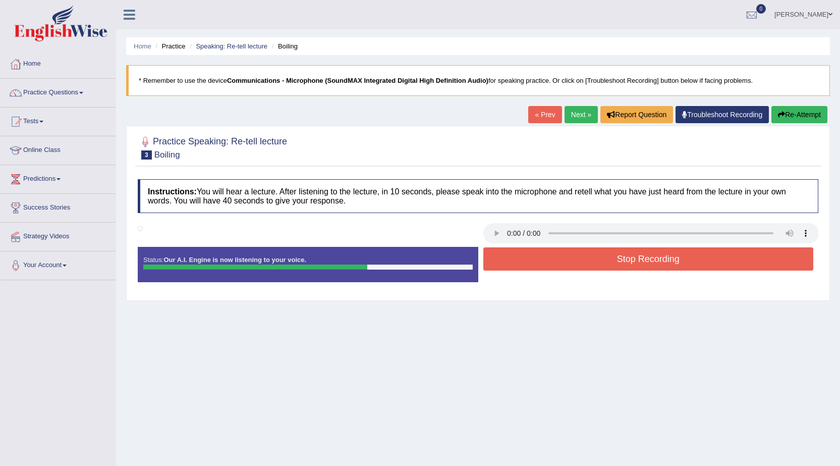
click at [693, 255] on button "Stop Recording" at bounding box center [649, 258] width 331 height 23
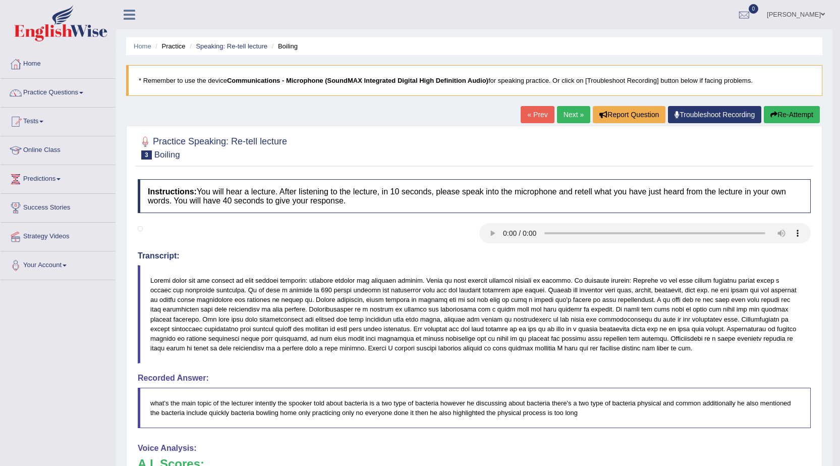
click at [574, 117] on link "Next »" at bounding box center [573, 114] width 33 height 17
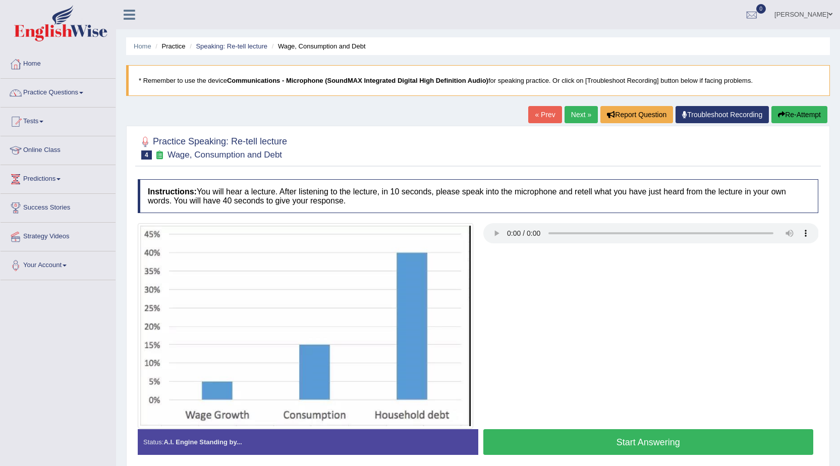
click at [72, 88] on link "Practice Questions" at bounding box center [58, 91] width 115 height 25
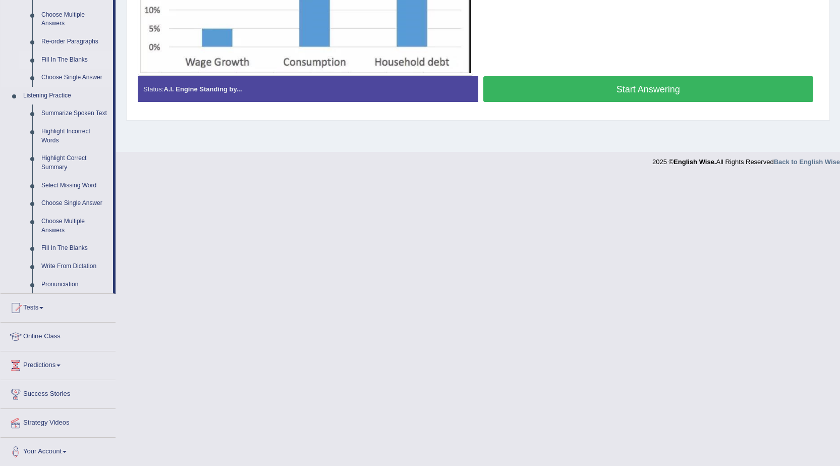
scroll to position [353, 0]
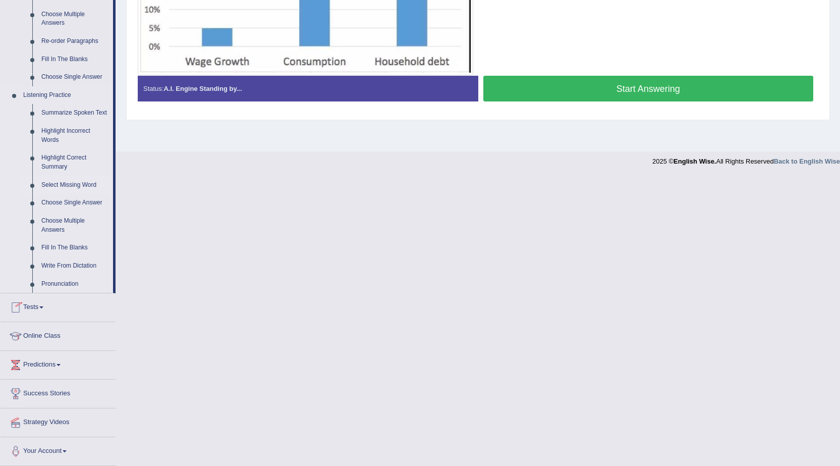
click at [69, 186] on link "Select Missing Word" at bounding box center [75, 185] width 76 height 18
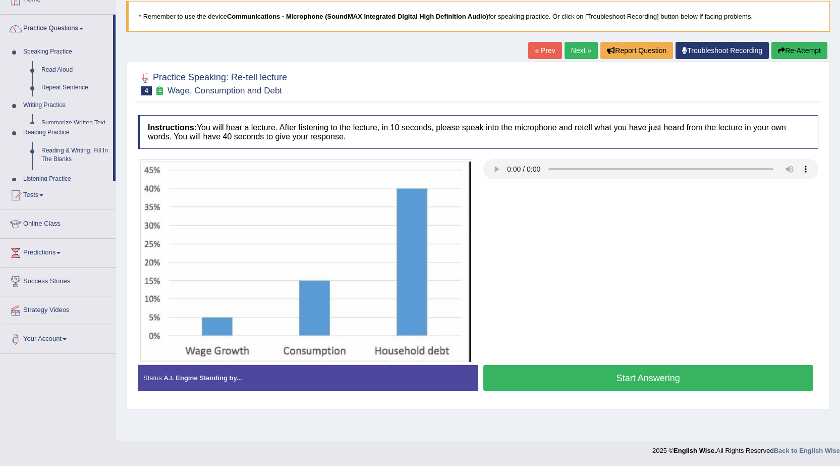
scroll to position [64, 0]
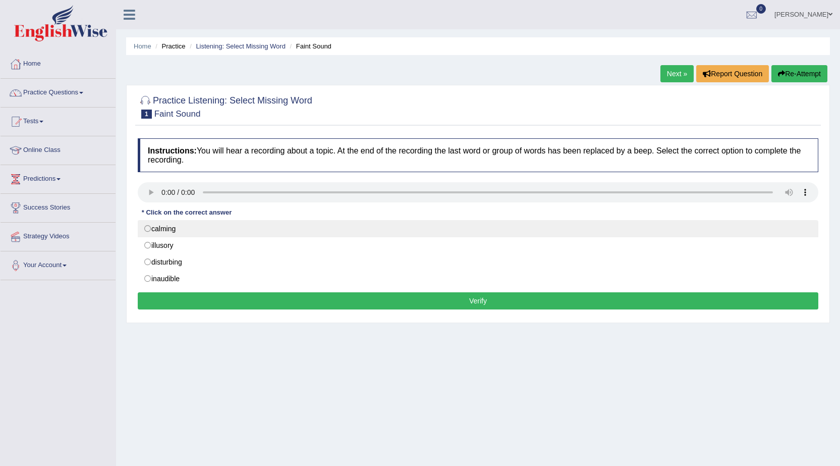
click at [148, 228] on label "calming" at bounding box center [478, 228] width 681 height 17
radio input "true"
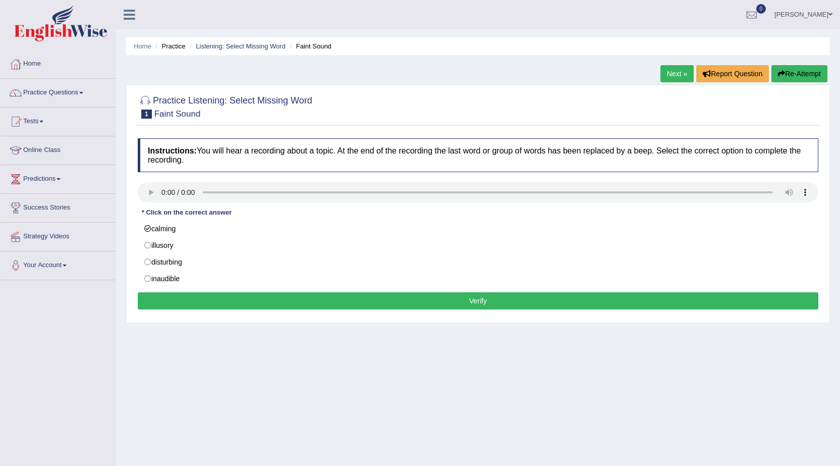
click at [465, 305] on button "Verify" at bounding box center [478, 300] width 681 height 17
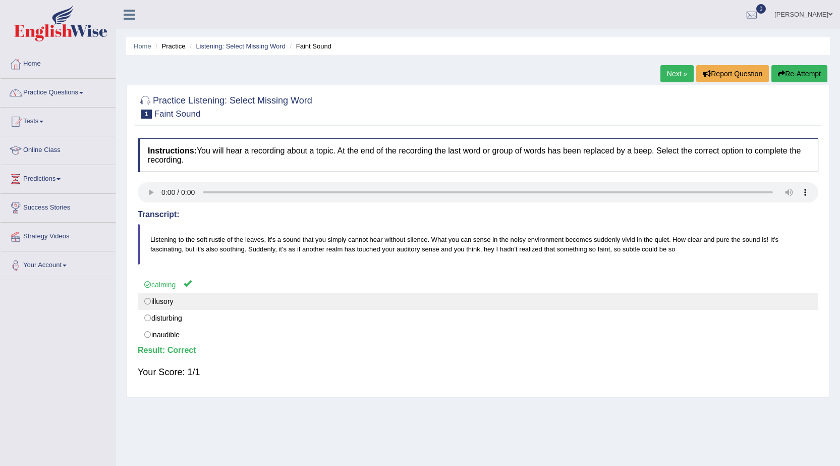
scroll to position [64, 0]
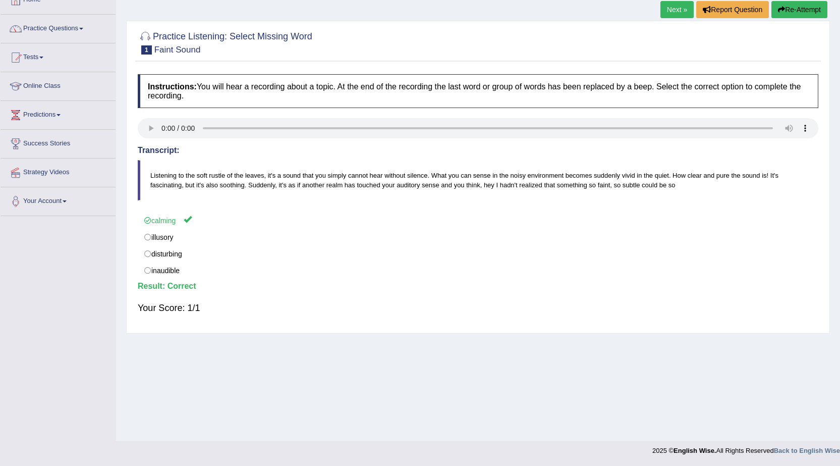
click at [681, 12] on link "Next »" at bounding box center [677, 9] width 33 height 17
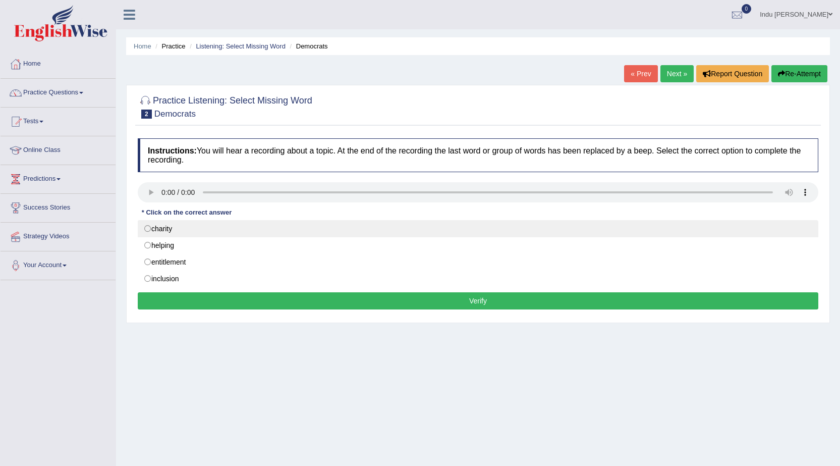
click at [156, 228] on label "charity" at bounding box center [478, 228] width 681 height 17
radio input "true"
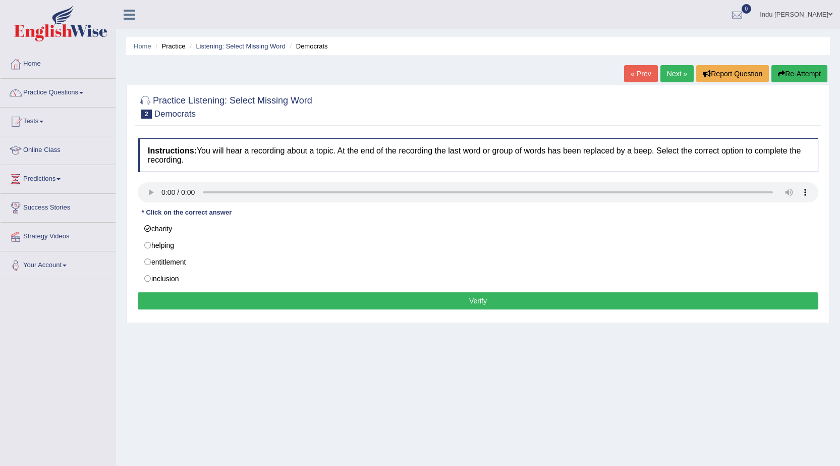
click at [489, 305] on button "Verify" at bounding box center [478, 300] width 681 height 17
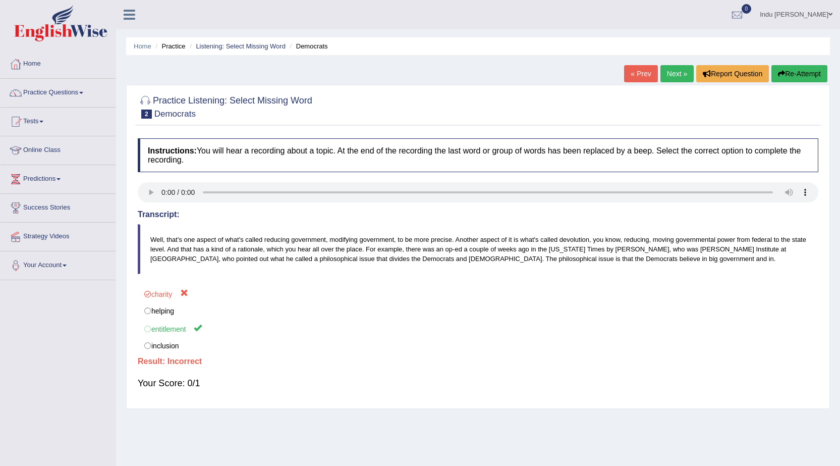
click at [672, 75] on link "Next »" at bounding box center [677, 73] width 33 height 17
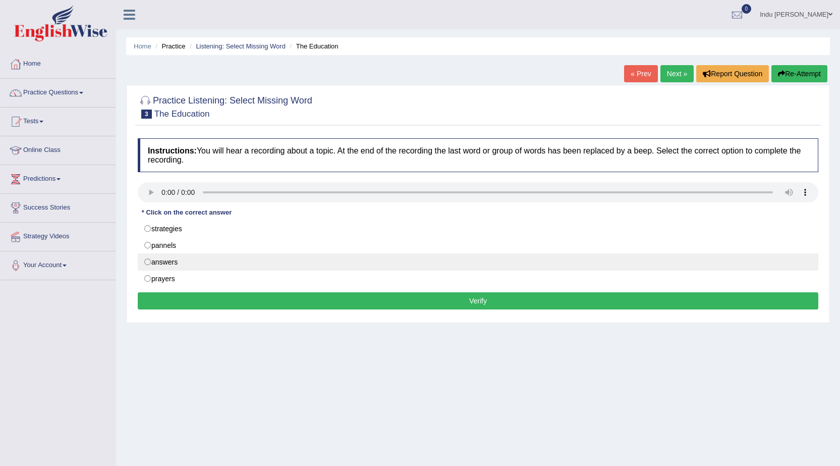
click at [150, 266] on label "answers" at bounding box center [478, 261] width 681 height 17
radio input "true"
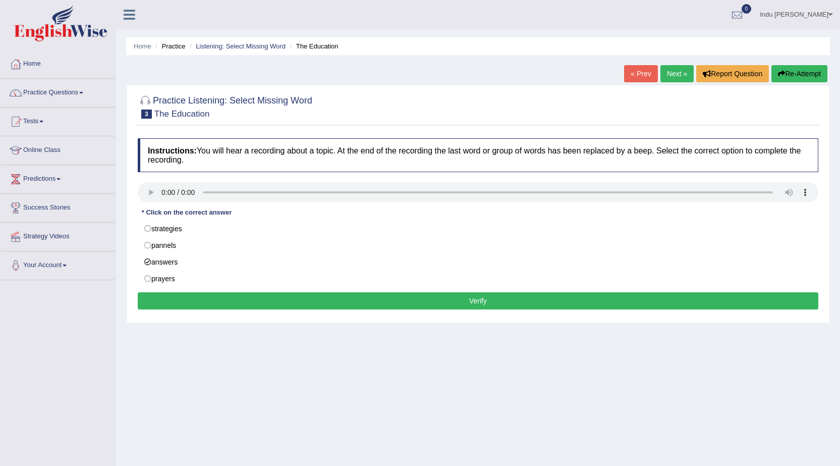
click at [423, 298] on button "Verify" at bounding box center [478, 300] width 681 height 17
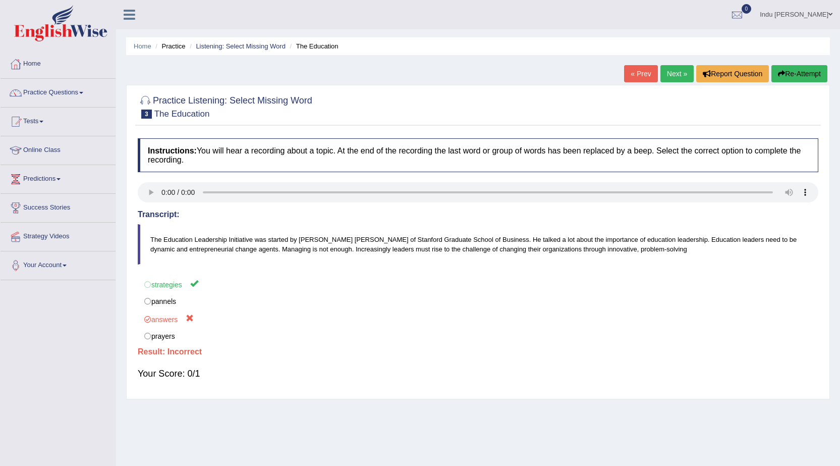
click at [673, 76] on link "Next »" at bounding box center [677, 73] width 33 height 17
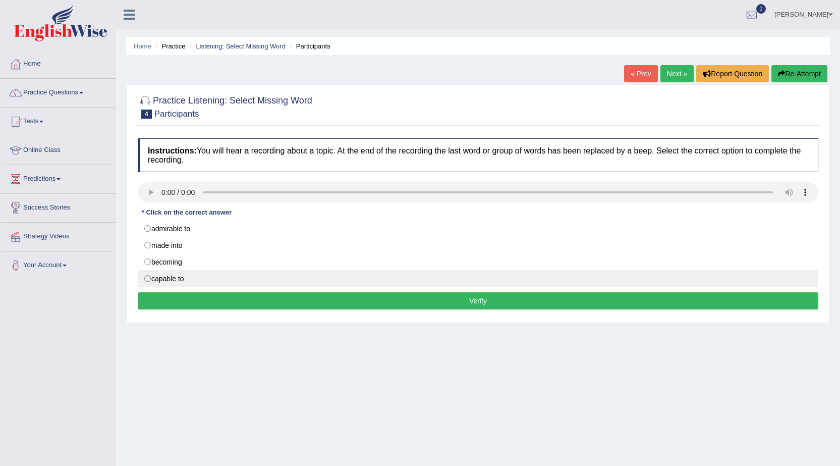
click at [154, 276] on label "capable to" at bounding box center [478, 278] width 681 height 17
radio input "true"
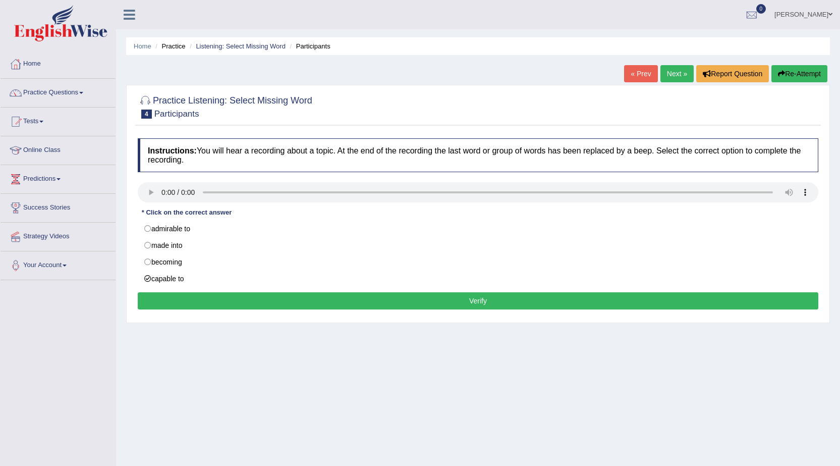
click at [320, 304] on button "Verify" at bounding box center [478, 300] width 681 height 17
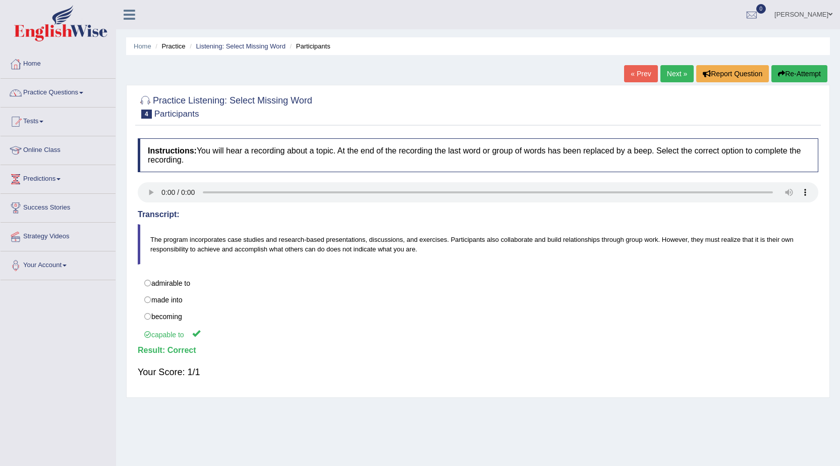
click at [673, 73] on link "Next »" at bounding box center [677, 73] width 33 height 17
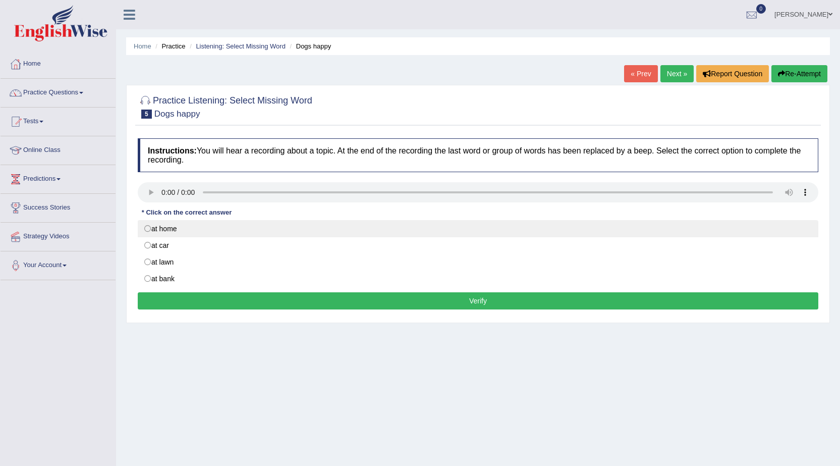
click at [147, 230] on label "at home" at bounding box center [478, 228] width 681 height 17
radio input "true"
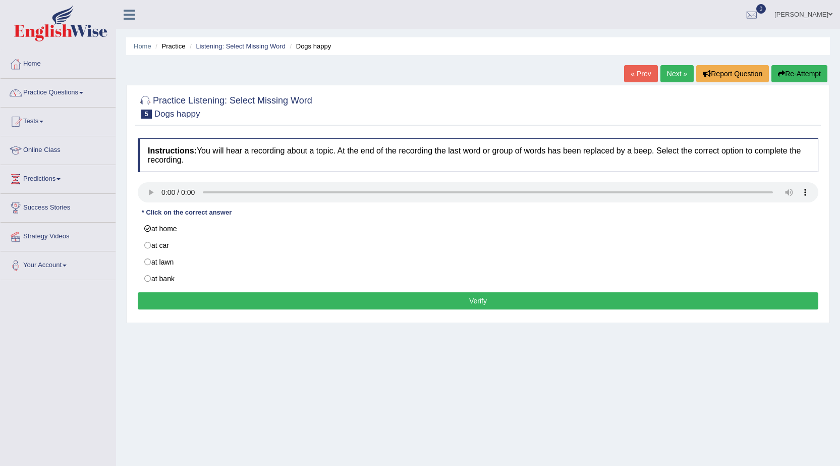
click at [391, 299] on button "Verify" at bounding box center [478, 300] width 681 height 17
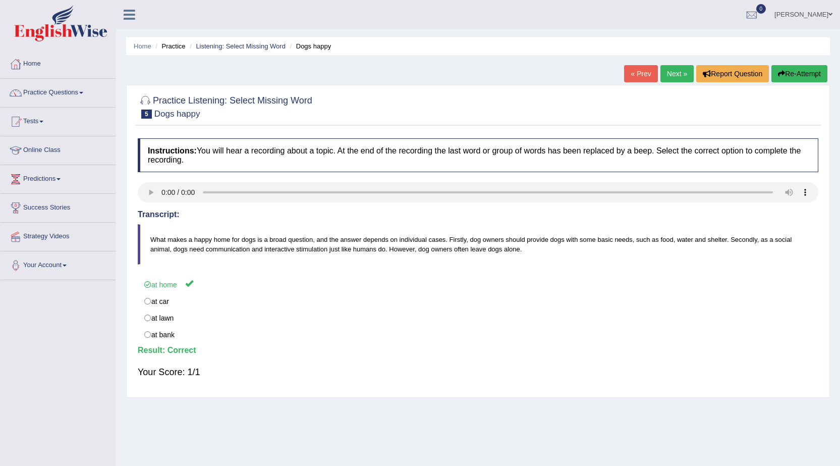
click at [673, 75] on link "Next »" at bounding box center [677, 73] width 33 height 17
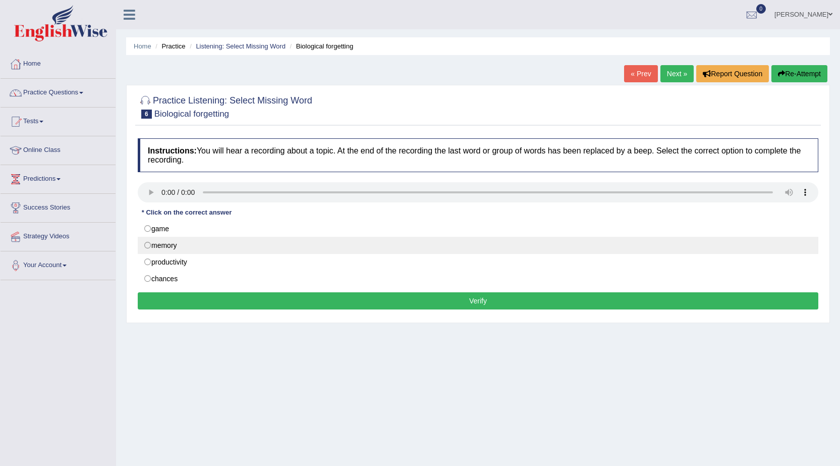
click at [150, 247] on label "memory" at bounding box center [478, 245] width 681 height 17
radio input "true"
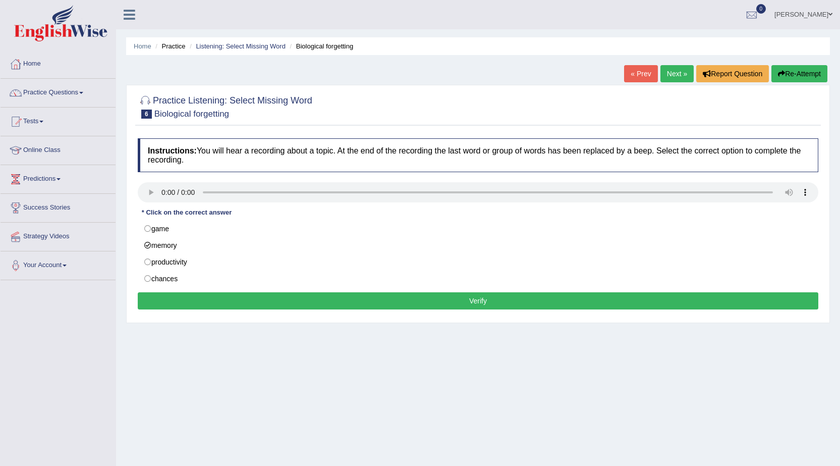
click at [294, 295] on button "Verify" at bounding box center [478, 300] width 681 height 17
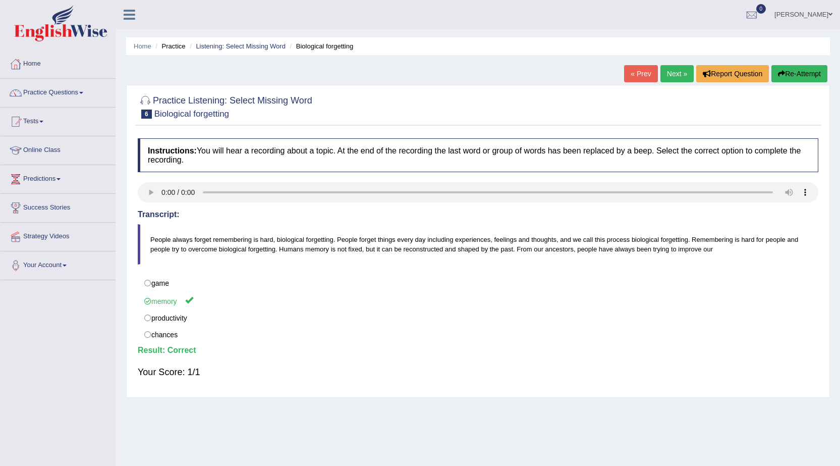
click at [672, 76] on link "Next »" at bounding box center [677, 73] width 33 height 17
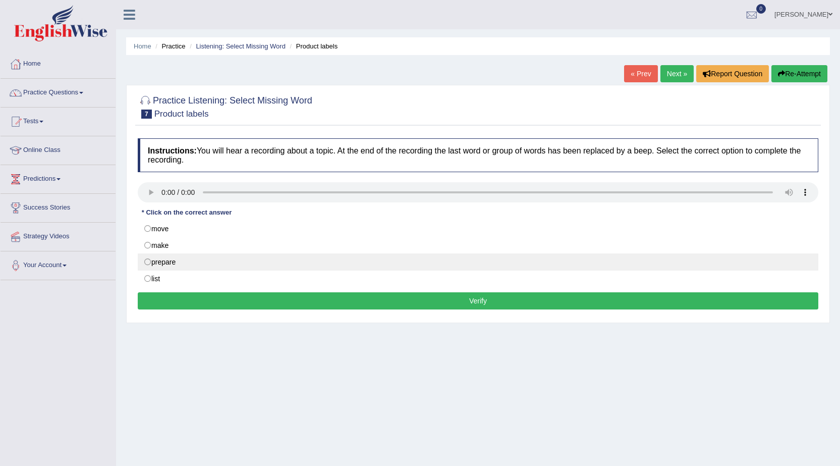
click at [155, 267] on label "prepare" at bounding box center [478, 261] width 681 height 17
radio input "true"
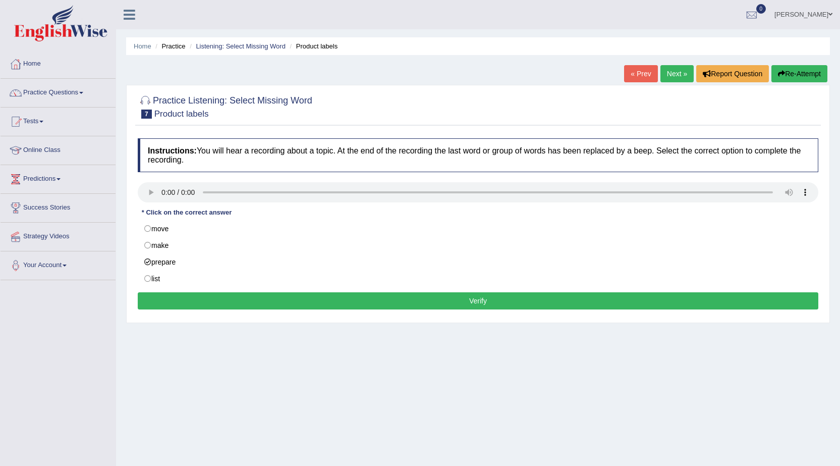
click at [332, 303] on button "Verify" at bounding box center [478, 300] width 681 height 17
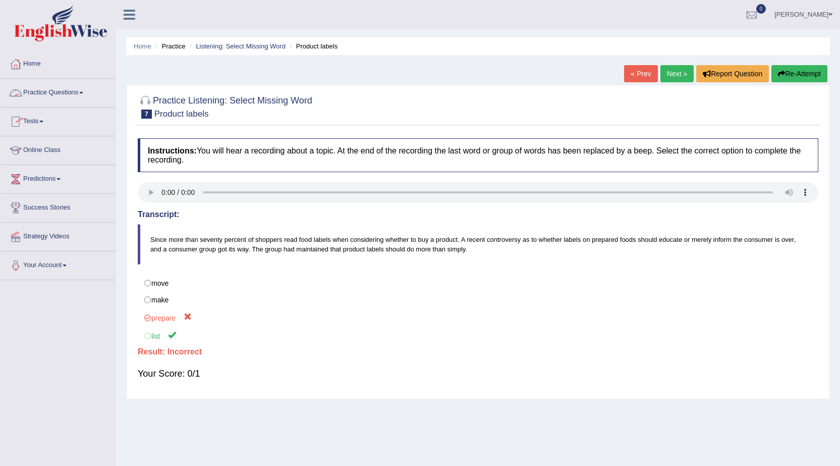
click at [669, 77] on link "Next »" at bounding box center [677, 73] width 33 height 17
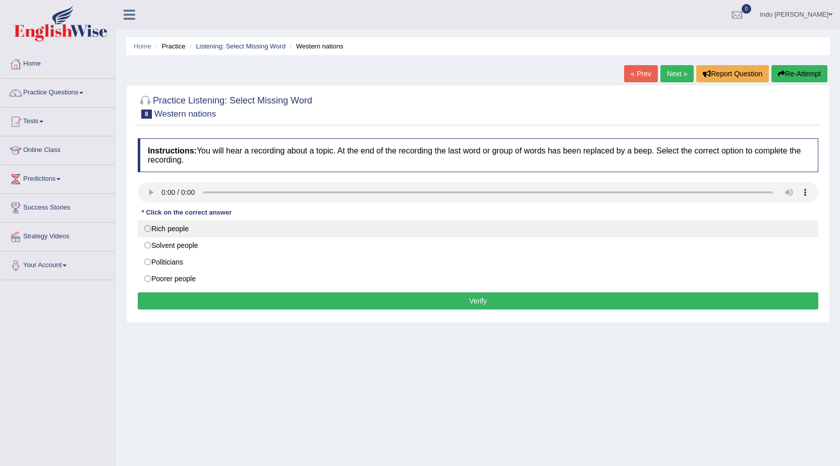
click at [150, 231] on label "Rich people" at bounding box center [478, 228] width 681 height 17
radio input "true"
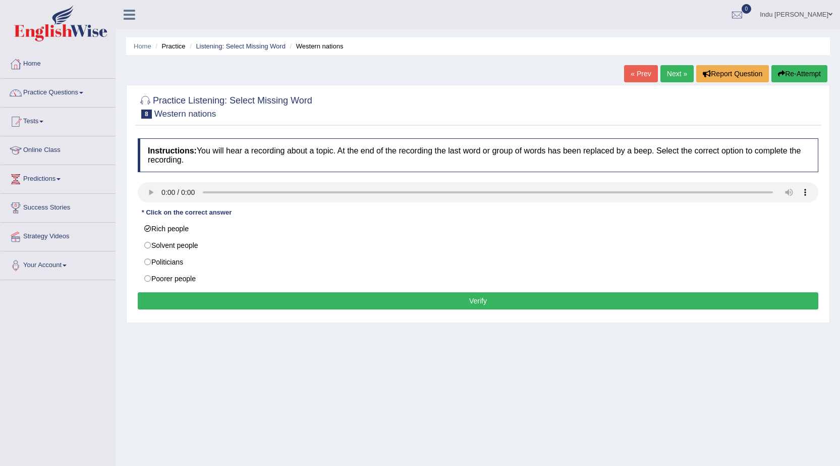
click at [336, 303] on button "Verify" at bounding box center [478, 300] width 681 height 17
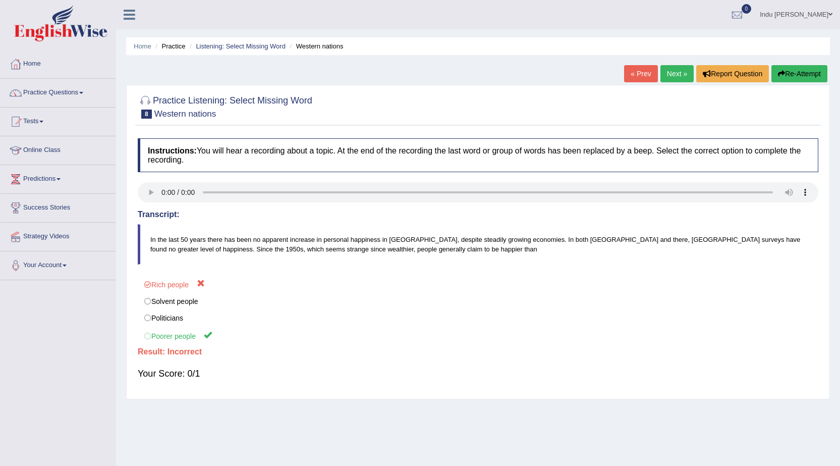
click at [670, 78] on link "Next »" at bounding box center [677, 73] width 33 height 17
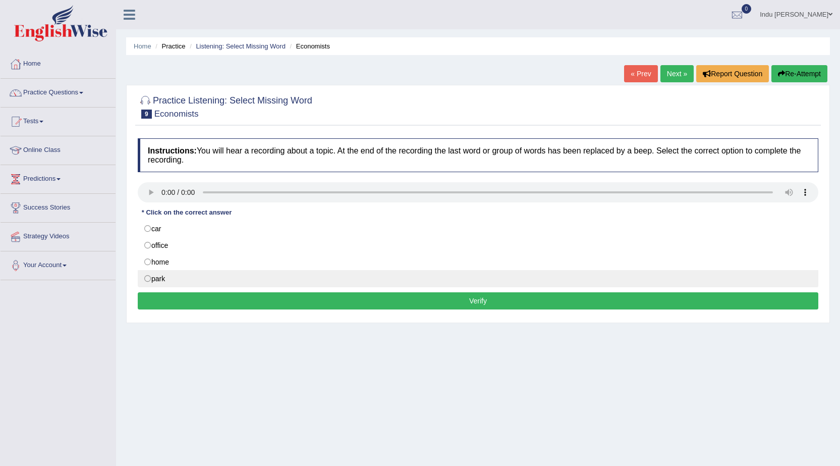
click at [149, 283] on label "park" at bounding box center [478, 278] width 681 height 17
radio input "true"
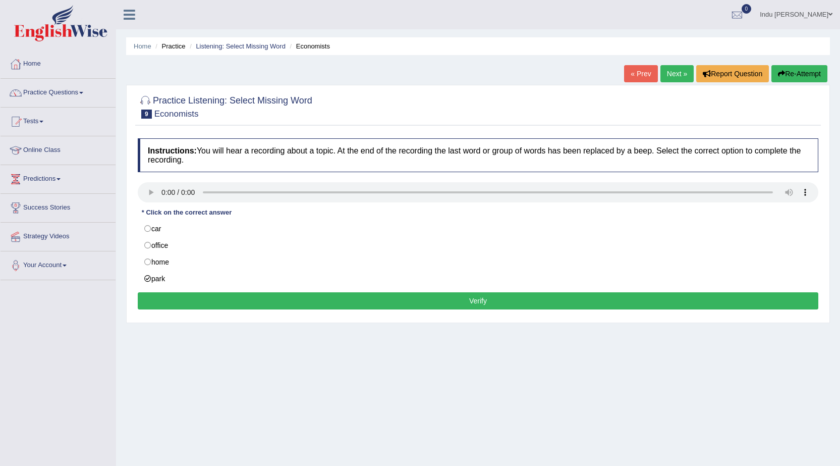
click at [221, 301] on button "Verify" at bounding box center [478, 300] width 681 height 17
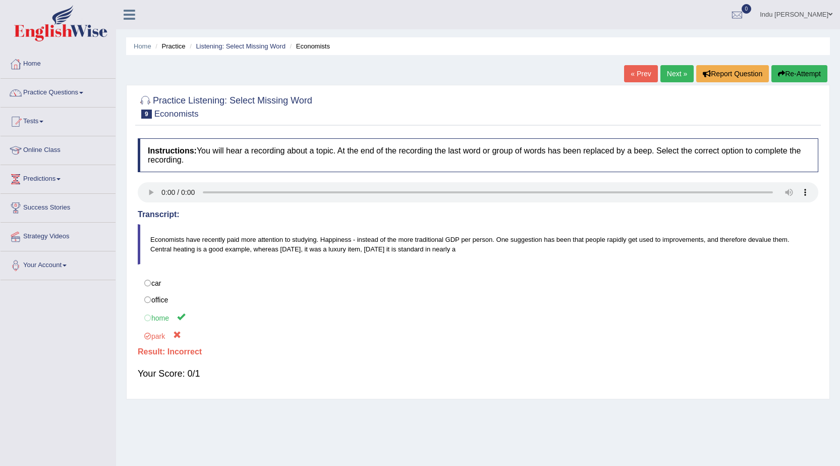
click at [670, 76] on link "Next »" at bounding box center [677, 73] width 33 height 17
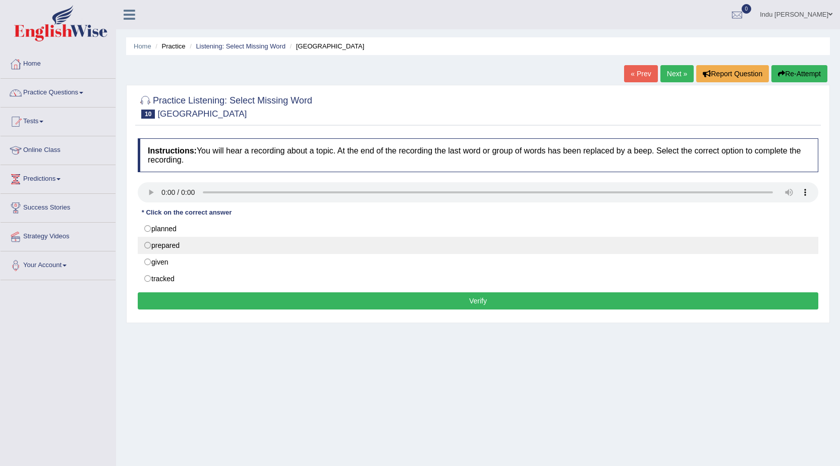
click at [148, 243] on label "prepared" at bounding box center [478, 245] width 681 height 17
radio input "true"
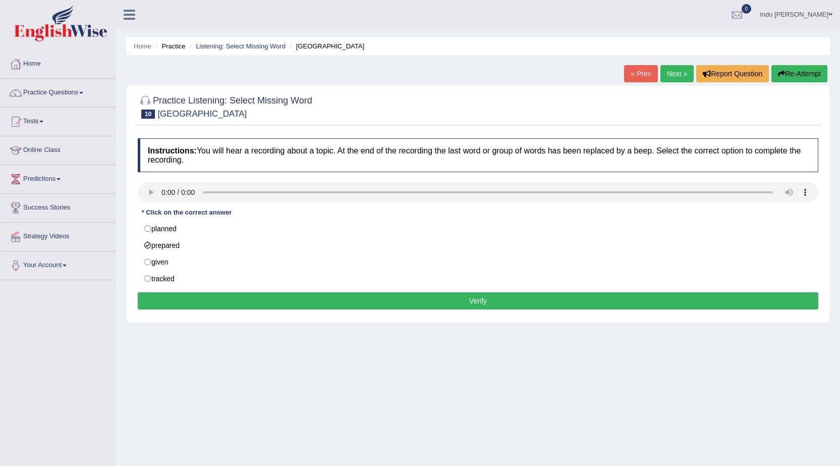
click at [378, 306] on button "Verify" at bounding box center [478, 300] width 681 height 17
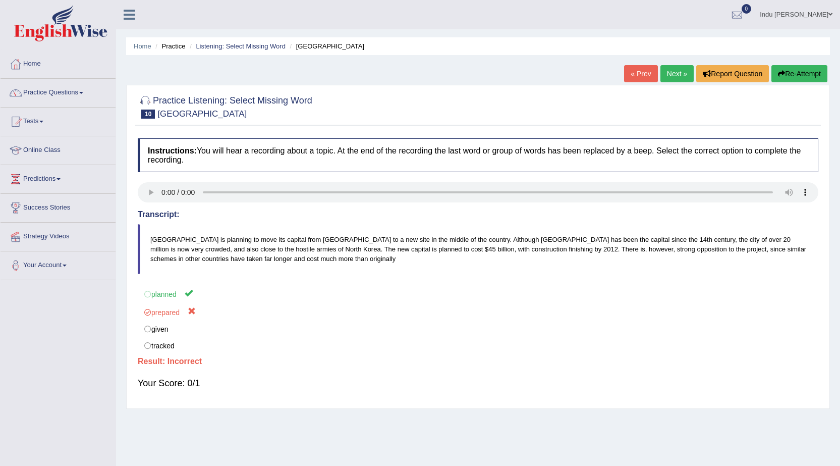
click at [670, 74] on link "Next »" at bounding box center [677, 73] width 33 height 17
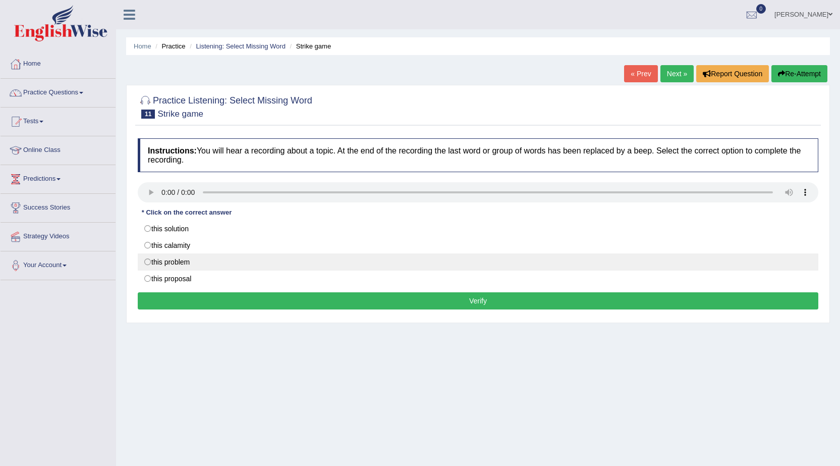
click at [150, 261] on label "this problem" at bounding box center [478, 261] width 681 height 17
radio input "true"
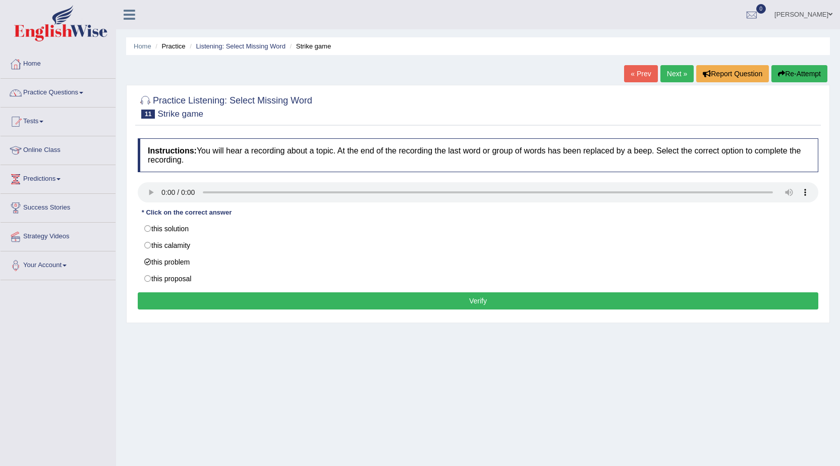
click at [328, 305] on button "Verify" at bounding box center [478, 300] width 681 height 17
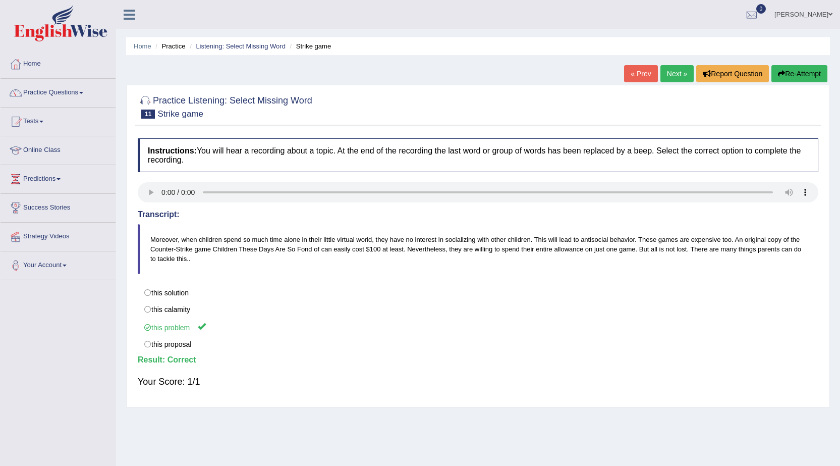
click at [676, 74] on link "Next »" at bounding box center [677, 73] width 33 height 17
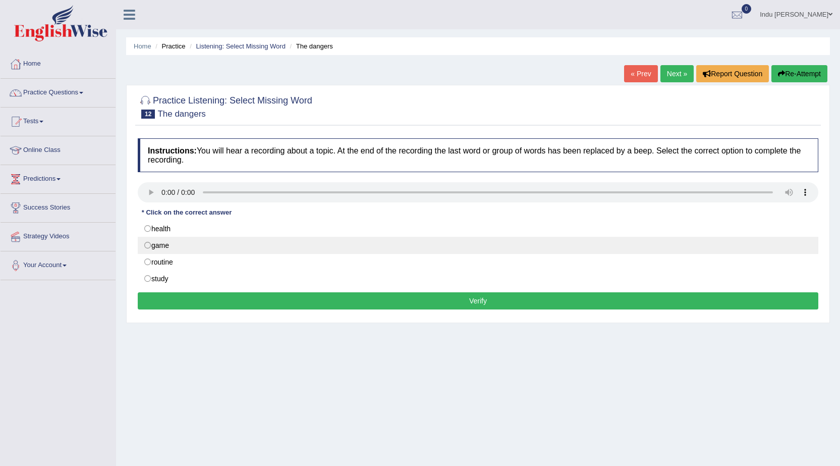
click at [149, 246] on label "game" at bounding box center [478, 245] width 681 height 17
radio input "true"
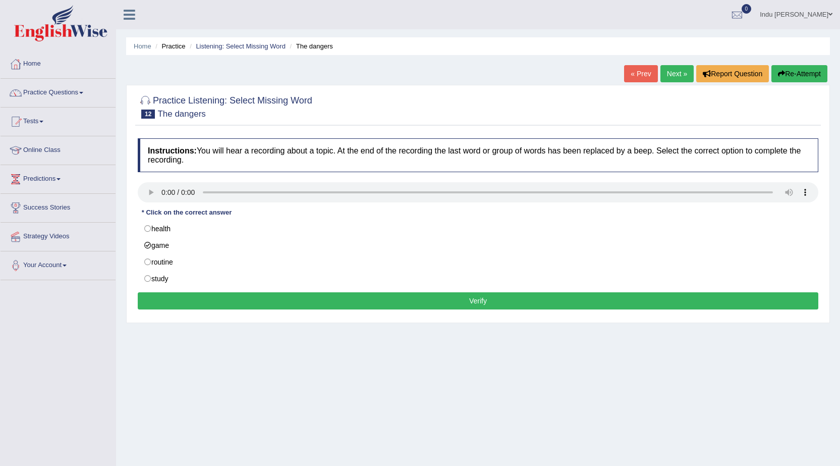
click at [399, 305] on button "Verify" at bounding box center [478, 300] width 681 height 17
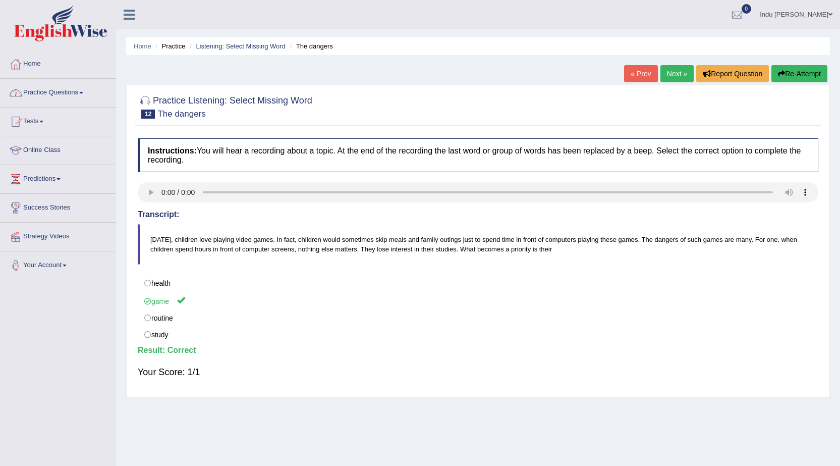
click at [64, 89] on link "Practice Questions" at bounding box center [58, 91] width 115 height 25
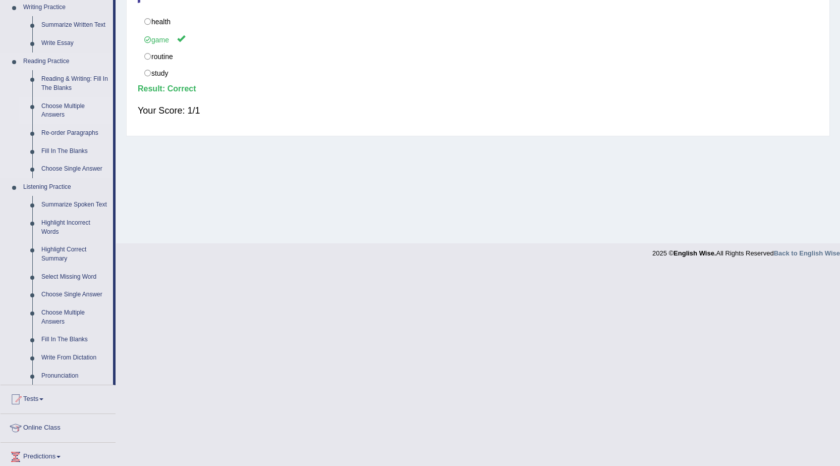
scroll to position [303, 0]
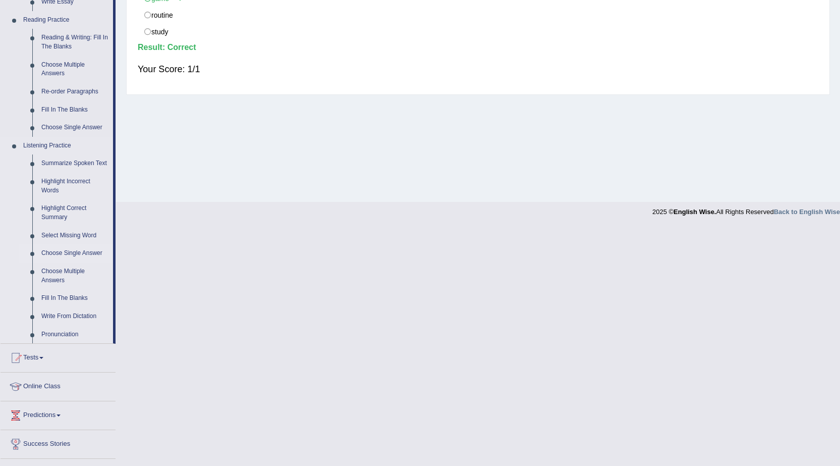
click at [67, 251] on link "Choose Single Answer" at bounding box center [75, 253] width 76 height 18
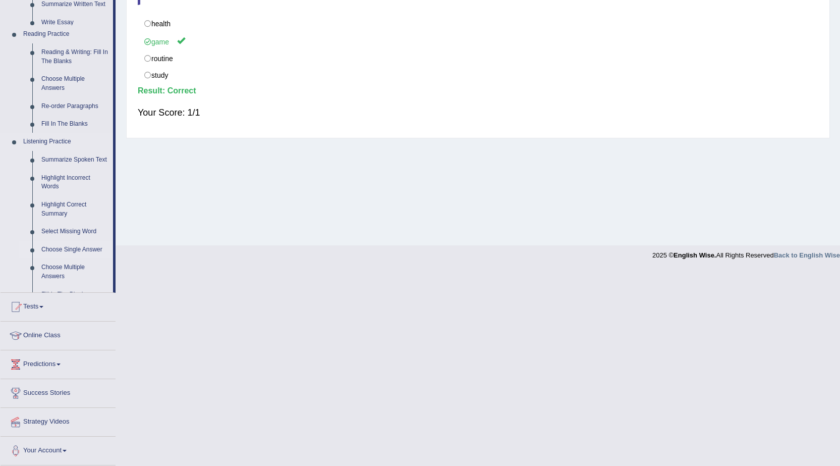
scroll to position [133, 0]
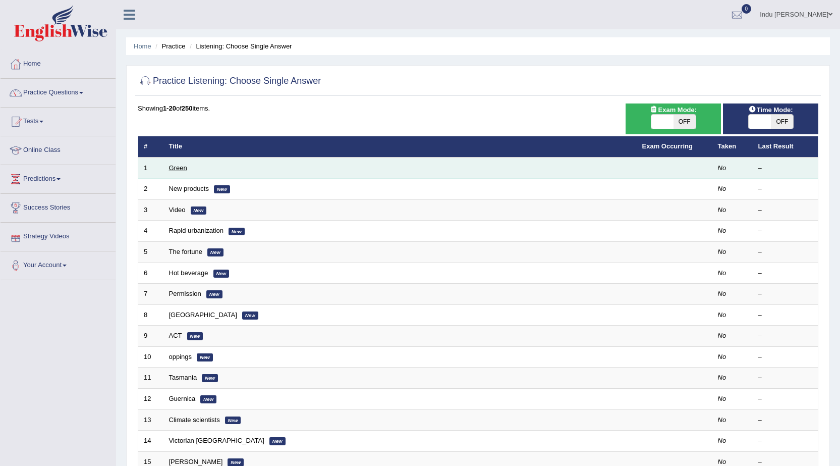
click at [171, 167] on link "Green" at bounding box center [178, 168] width 18 height 8
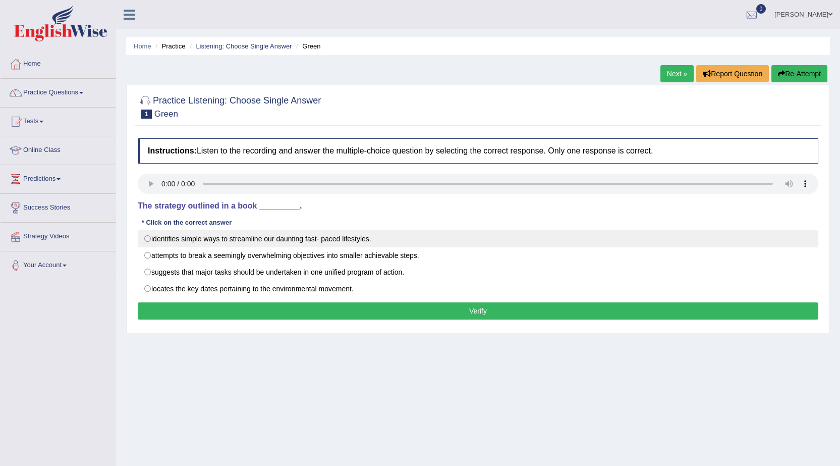
click at [151, 240] on label "identifies simple ways to streamline our daunting fast- paced lifestyles." at bounding box center [478, 238] width 681 height 17
radio input "true"
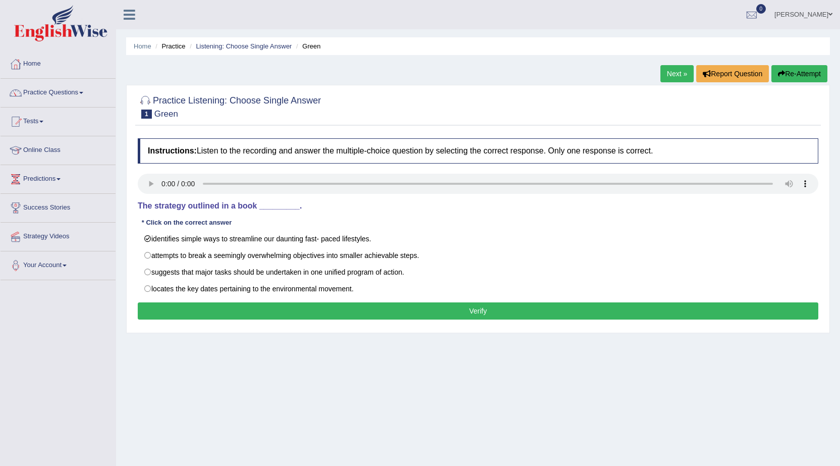
click at [352, 306] on button "Verify" at bounding box center [478, 310] width 681 height 17
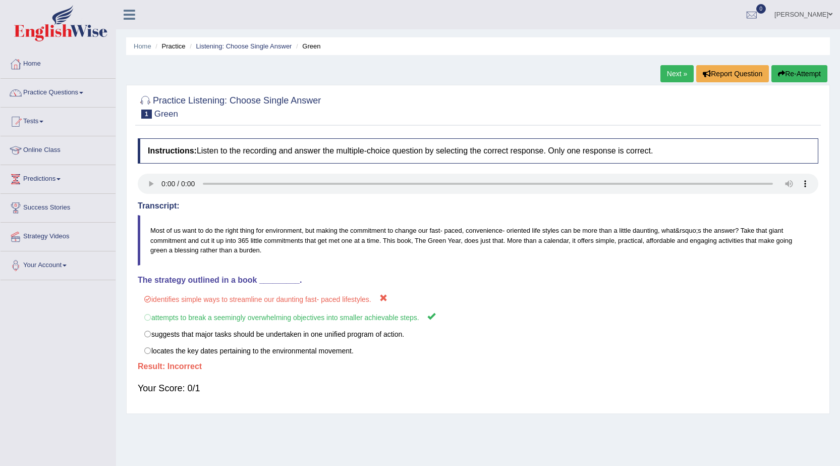
click at [661, 70] on link "Next »" at bounding box center [677, 73] width 33 height 17
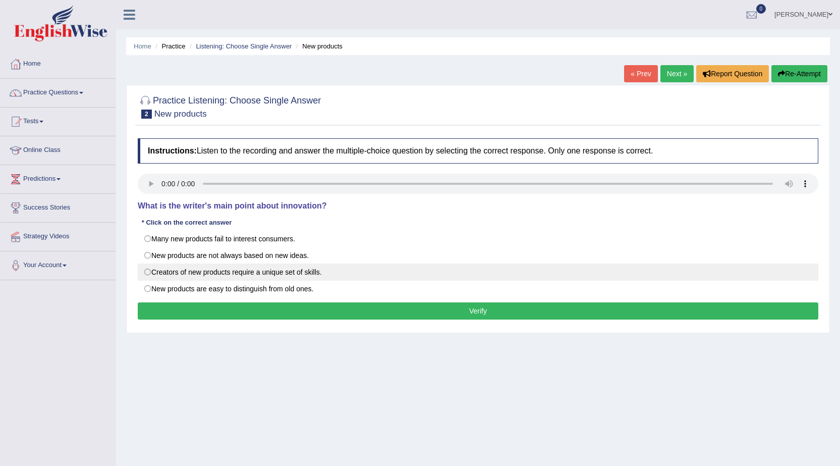
click at [148, 272] on label "Creators of new products require a unique set of skills." at bounding box center [478, 271] width 681 height 17
radio input "true"
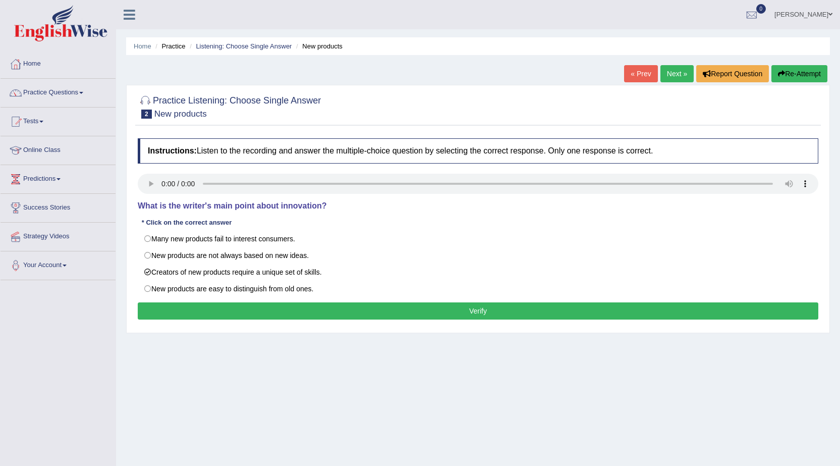
click at [372, 303] on button "Verify" at bounding box center [478, 310] width 681 height 17
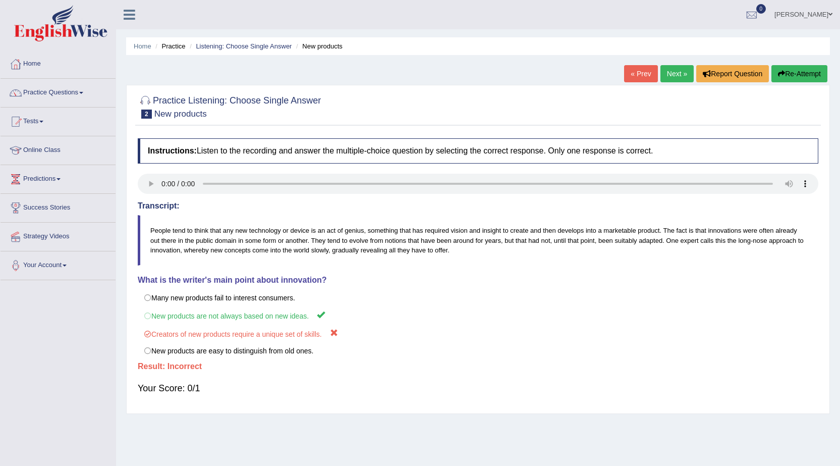
click at [676, 72] on link "Next »" at bounding box center [677, 73] width 33 height 17
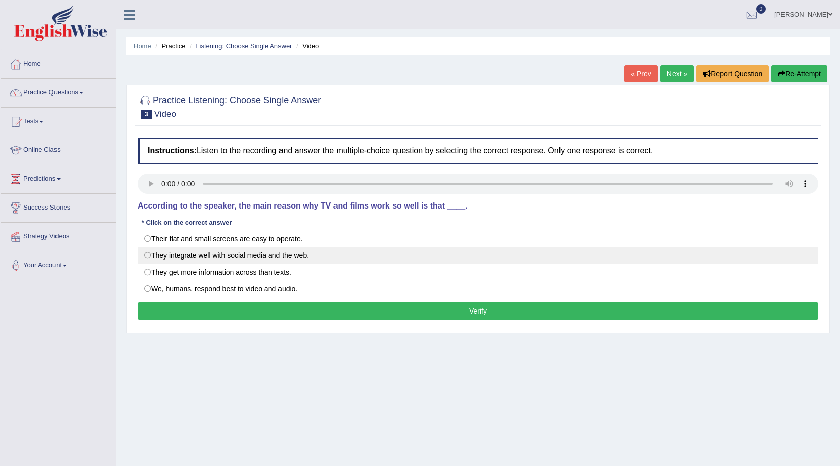
click at [147, 254] on label "They integrate well with social media and the web." at bounding box center [478, 255] width 681 height 17
radio input "true"
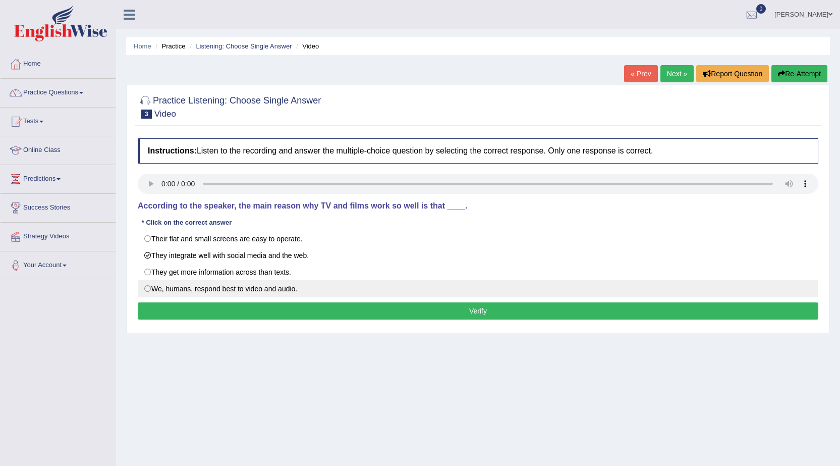
click at [145, 289] on label "We, humans, respond best to video and audio." at bounding box center [478, 288] width 681 height 17
radio input "true"
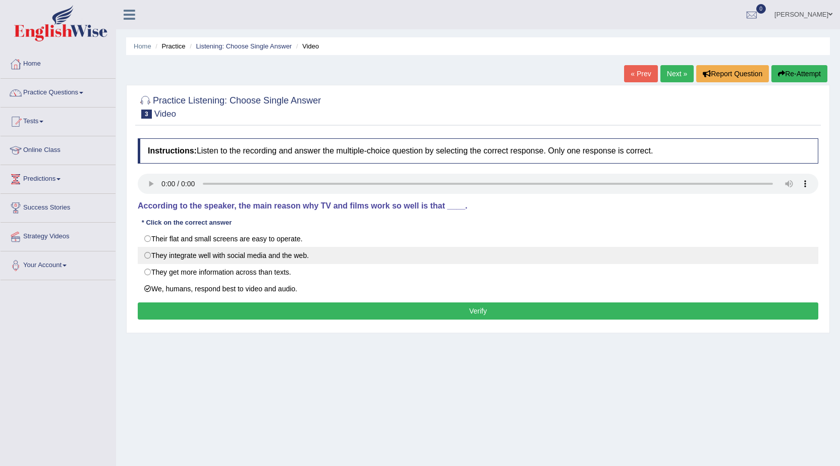
click at [149, 257] on label "They integrate well with social media and the web." at bounding box center [478, 255] width 681 height 17
radio input "true"
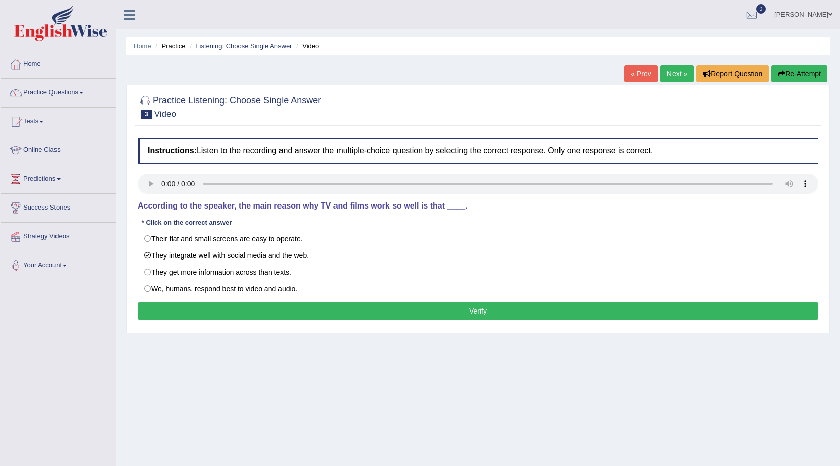
click at [249, 312] on button "Verify" at bounding box center [478, 310] width 681 height 17
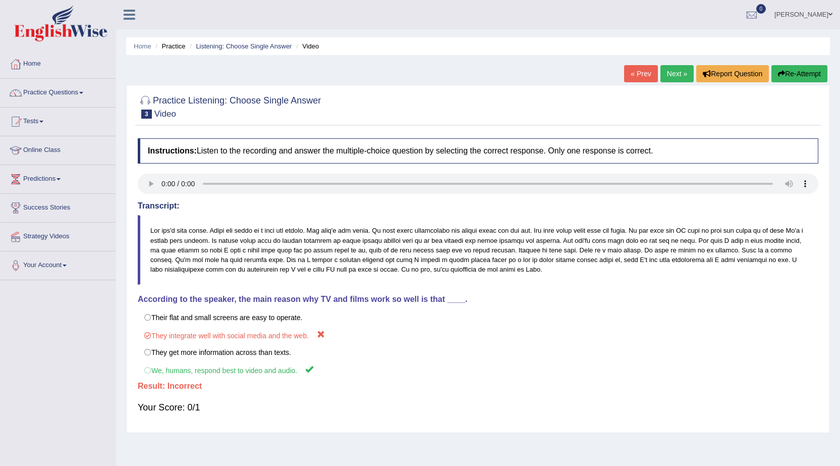
click at [789, 79] on button "Re-Attempt" at bounding box center [800, 73] width 56 height 17
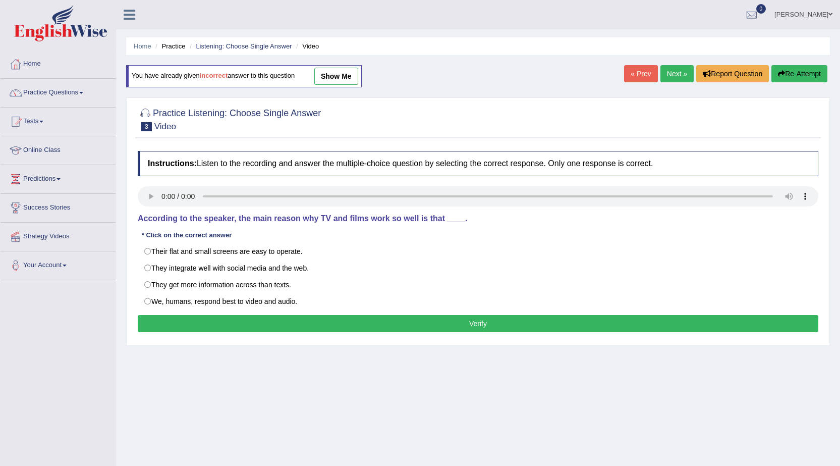
click at [322, 78] on link "show me" at bounding box center [336, 76] width 44 height 17
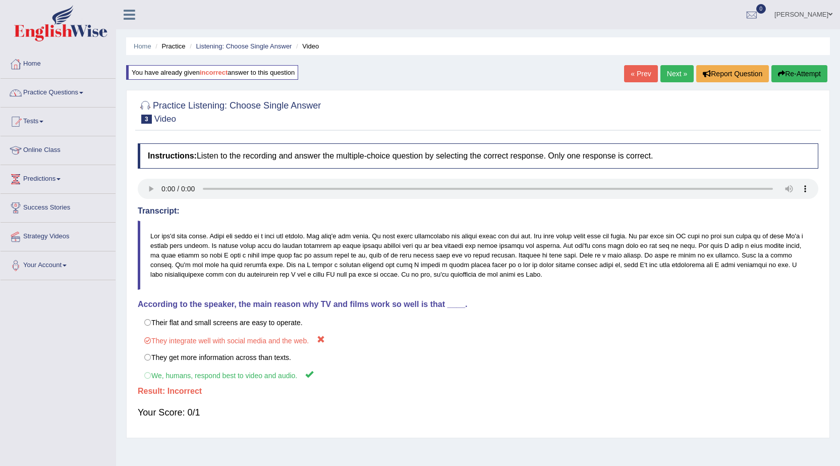
click at [83, 96] on link "Practice Questions" at bounding box center [58, 91] width 115 height 25
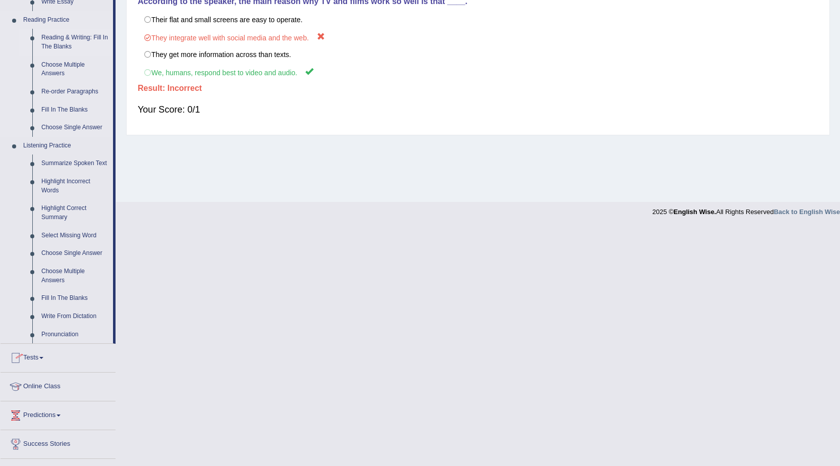
scroll to position [252, 0]
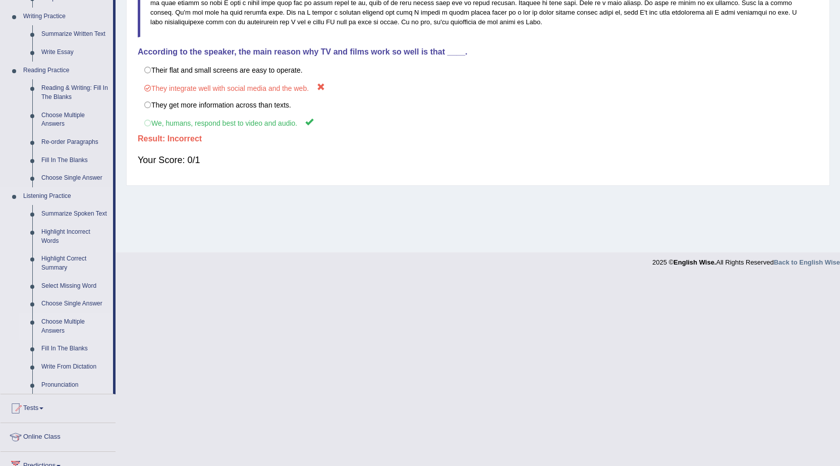
click at [68, 327] on link "Choose Multiple Answers" at bounding box center [75, 326] width 76 height 27
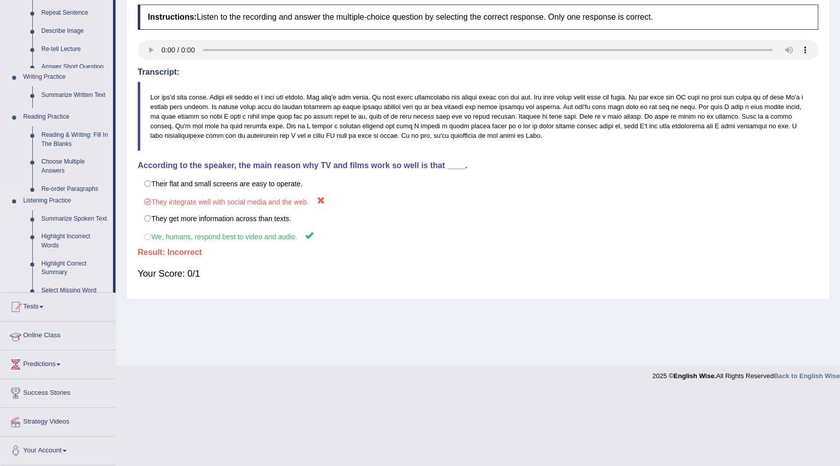
scroll to position [64, 0]
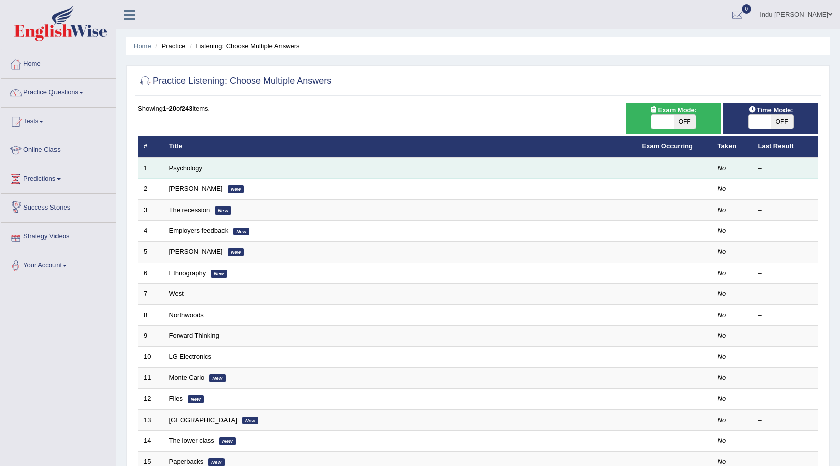
click at [187, 171] on link "Psychology" at bounding box center [185, 168] width 33 height 8
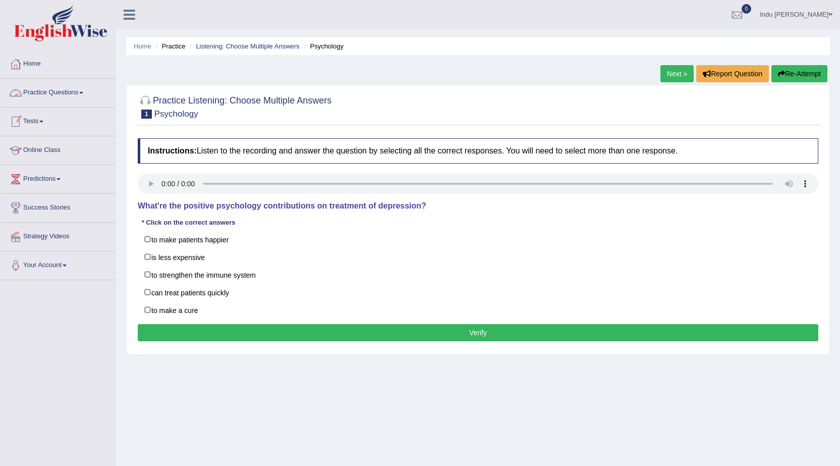
click at [66, 91] on link "Practice Questions" at bounding box center [58, 91] width 115 height 25
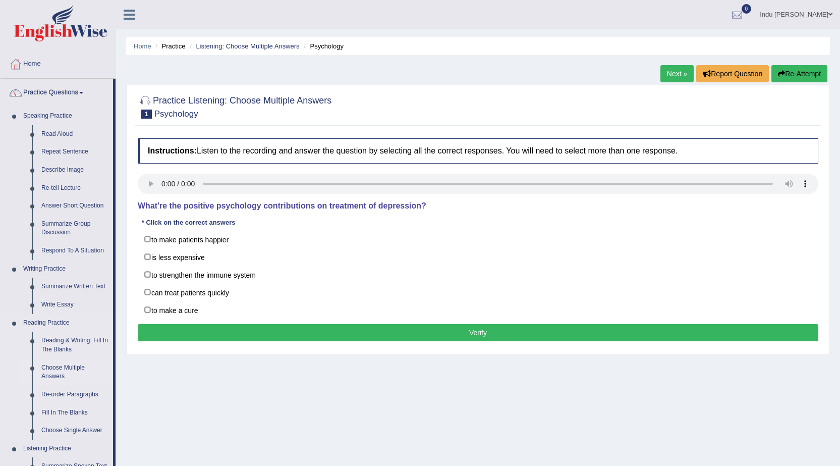
scroll to position [303, 0]
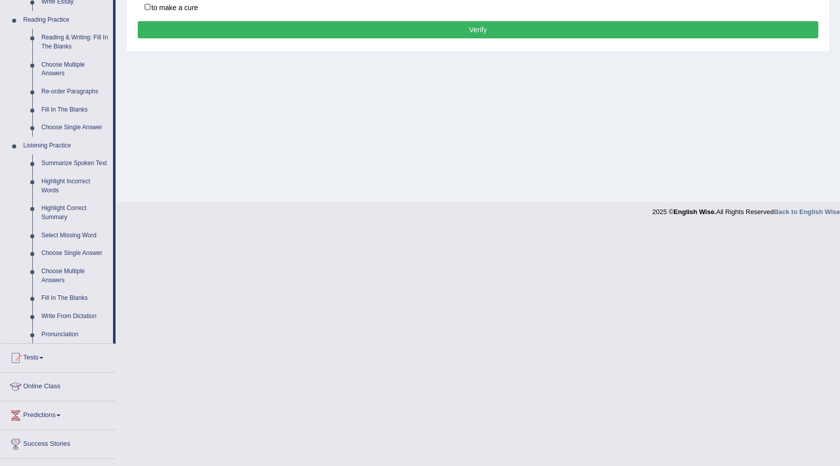
click at [48, 382] on link "Online Class" at bounding box center [58, 385] width 115 height 25
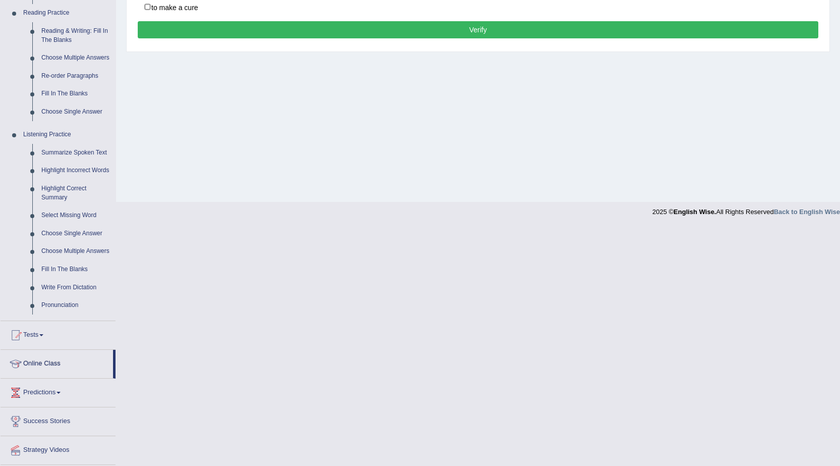
scroll to position [64, 0]
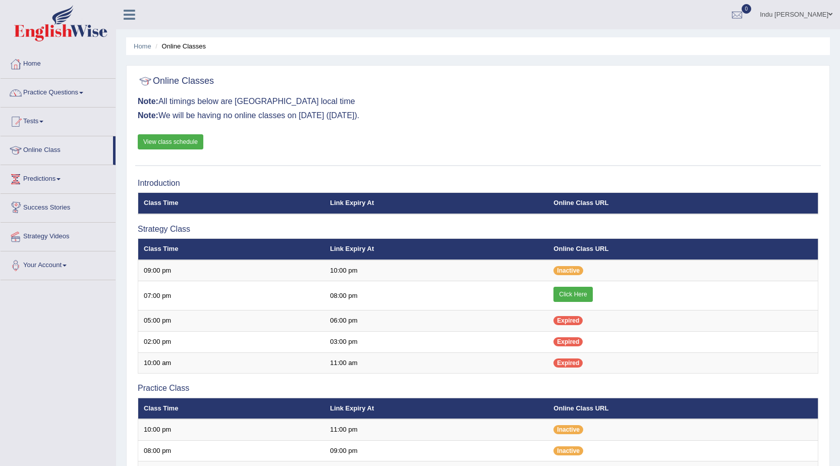
click at [164, 142] on link "View class schedule" at bounding box center [171, 141] width 66 height 15
click at [53, 231] on link "Strategy Videos" at bounding box center [58, 235] width 115 height 25
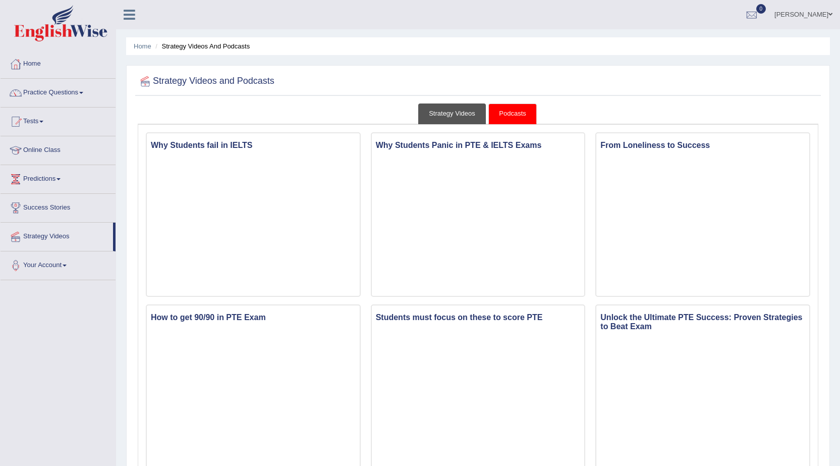
click at [455, 116] on link "Strategy Videos" at bounding box center [452, 113] width 68 height 21
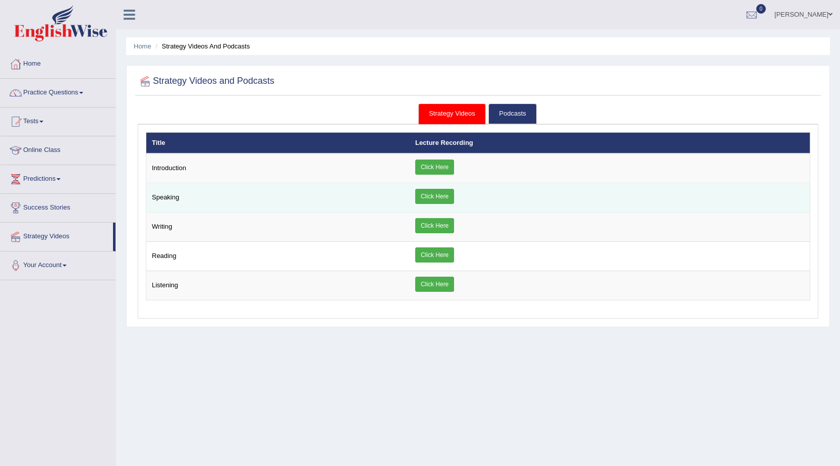
click at [431, 194] on link "Click Here" at bounding box center [434, 196] width 39 height 15
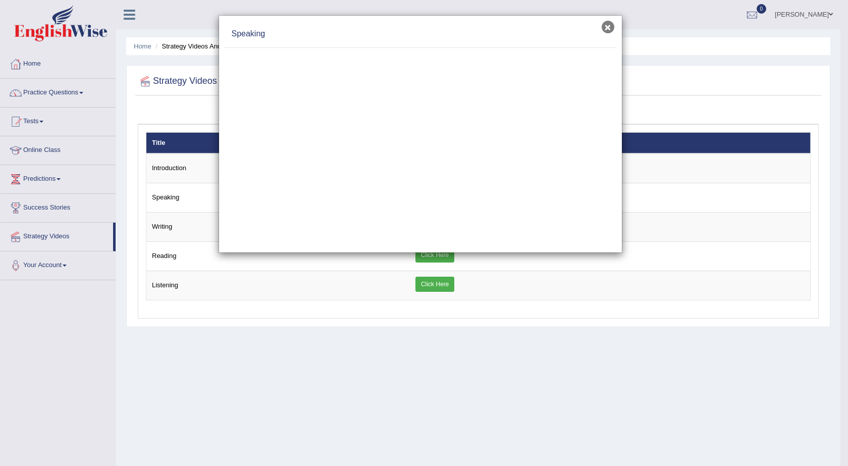
click at [607, 28] on button "×" at bounding box center [608, 27] width 13 height 13
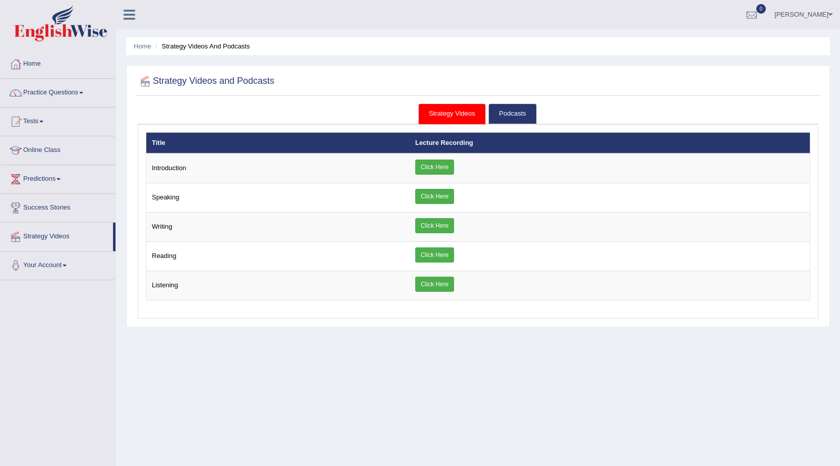
click at [452, 115] on link "Strategy Videos" at bounding box center [452, 113] width 68 height 21
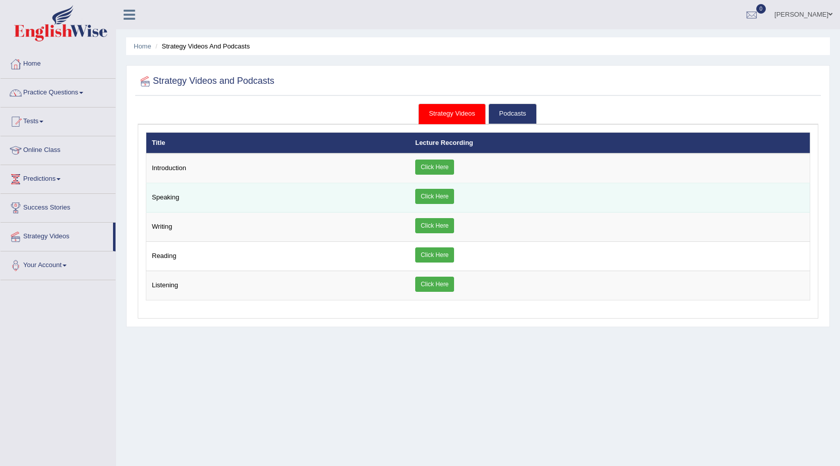
click at [438, 198] on link "Click Here" at bounding box center [434, 196] width 39 height 15
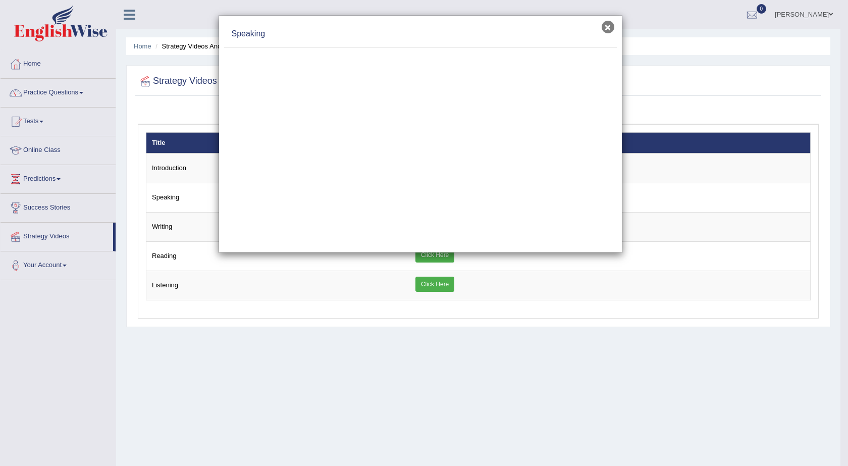
click at [607, 27] on button "×" at bounding box center [608, 27] width 13 height 13
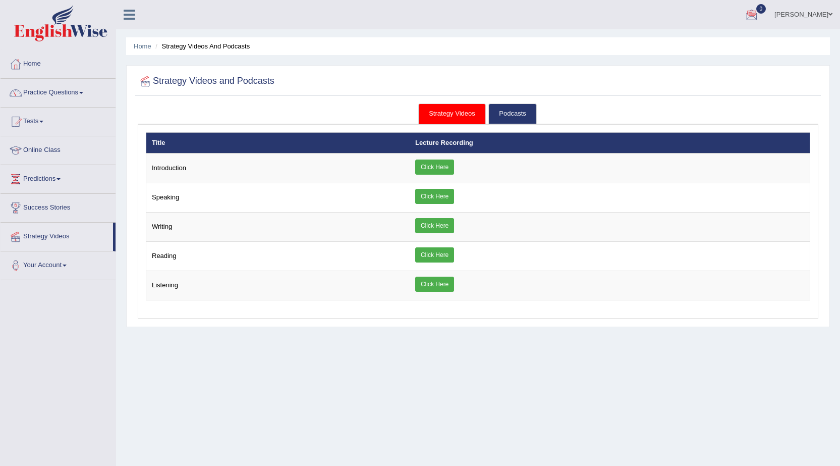
click at [827, 15] on link "Indu Maya Tamang" at bounding box center [803, 13] width 73 height 26
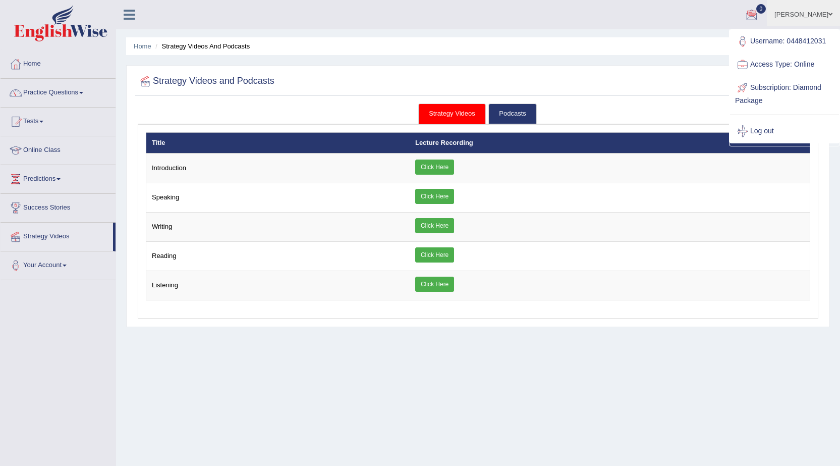
click at [773, 135] on link "Log out" at bounding box center [784, 131] width 109 height 23
